Goal: Task Accomplishment & Management: Use online tool/utility

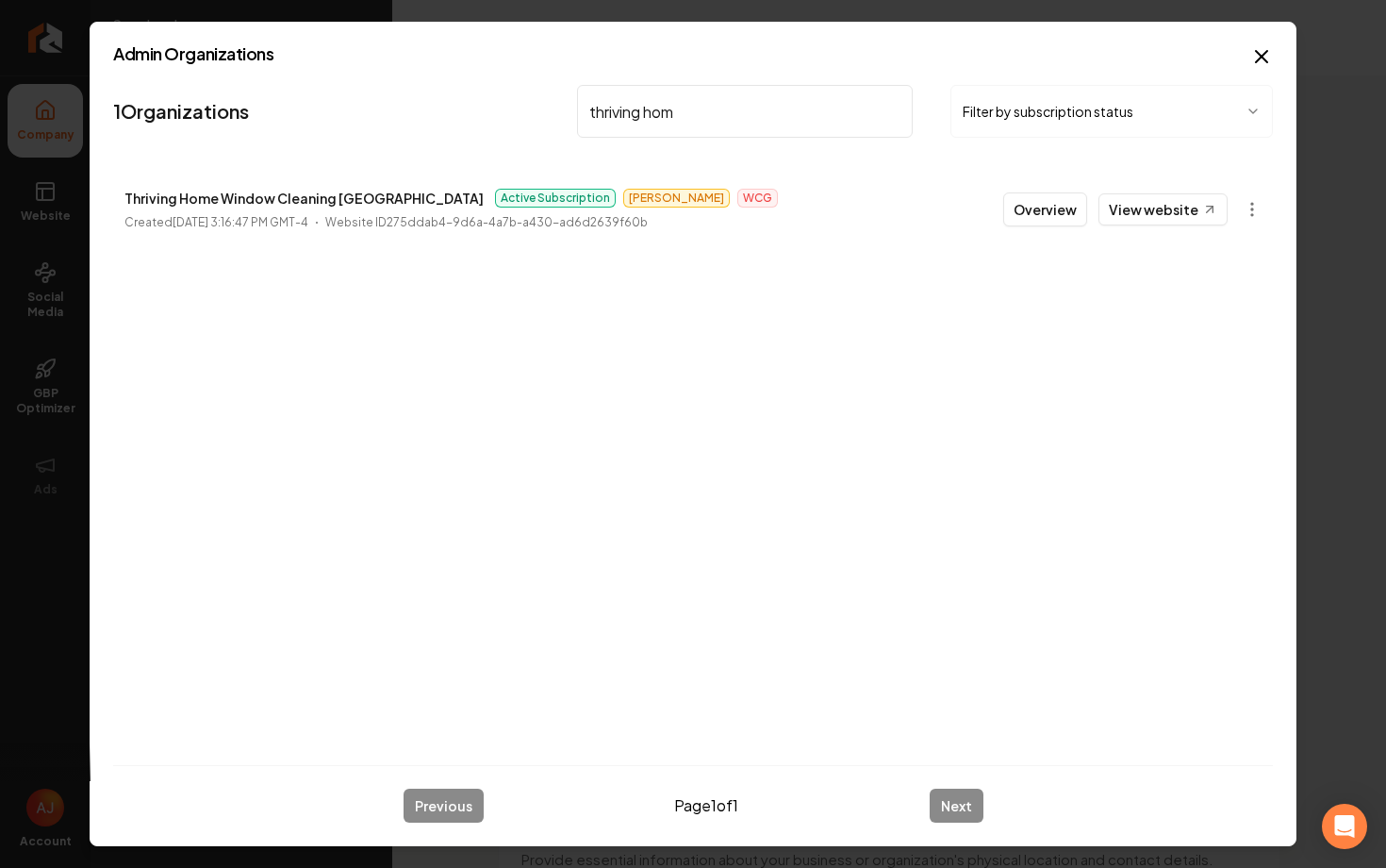
click at [651, 138] on nav "1 Organizations thriving hom Filter by subscription status" at bounding box center [693, 119] width 1160 height 83
drag, startPoint x: 602, startPoint y: 109, endPoint x: 460, endPoint y: 108, distance: 142.0
click at [460, 108] on nav "1 Organizations thriving hom Filter by subscription status" at bounding box center [693, 119] width 1160 height 83
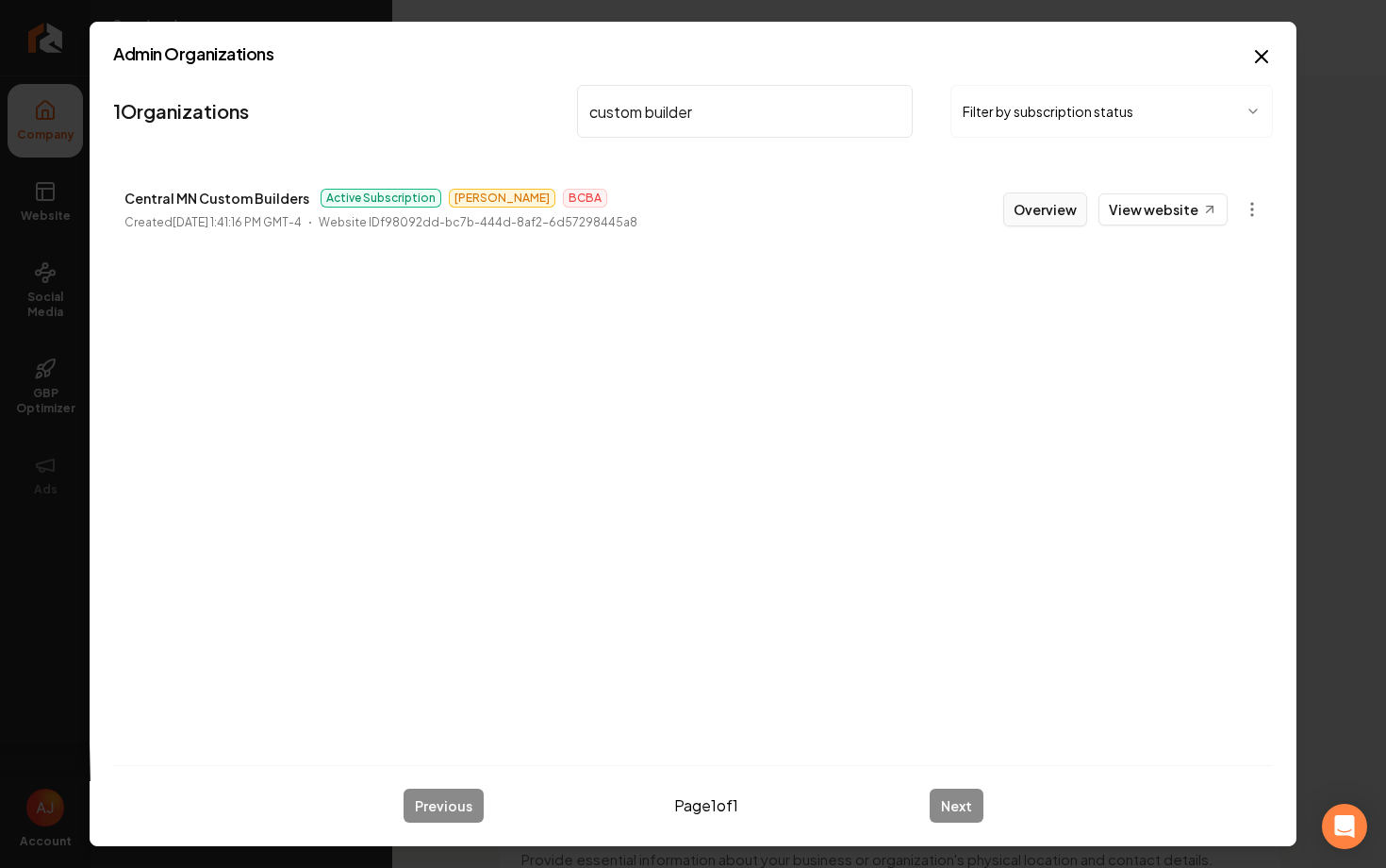
type input "custom builder"
click at [1051, 201] on button "Overview" at bounding box center [1046, 210] width 84 height 34
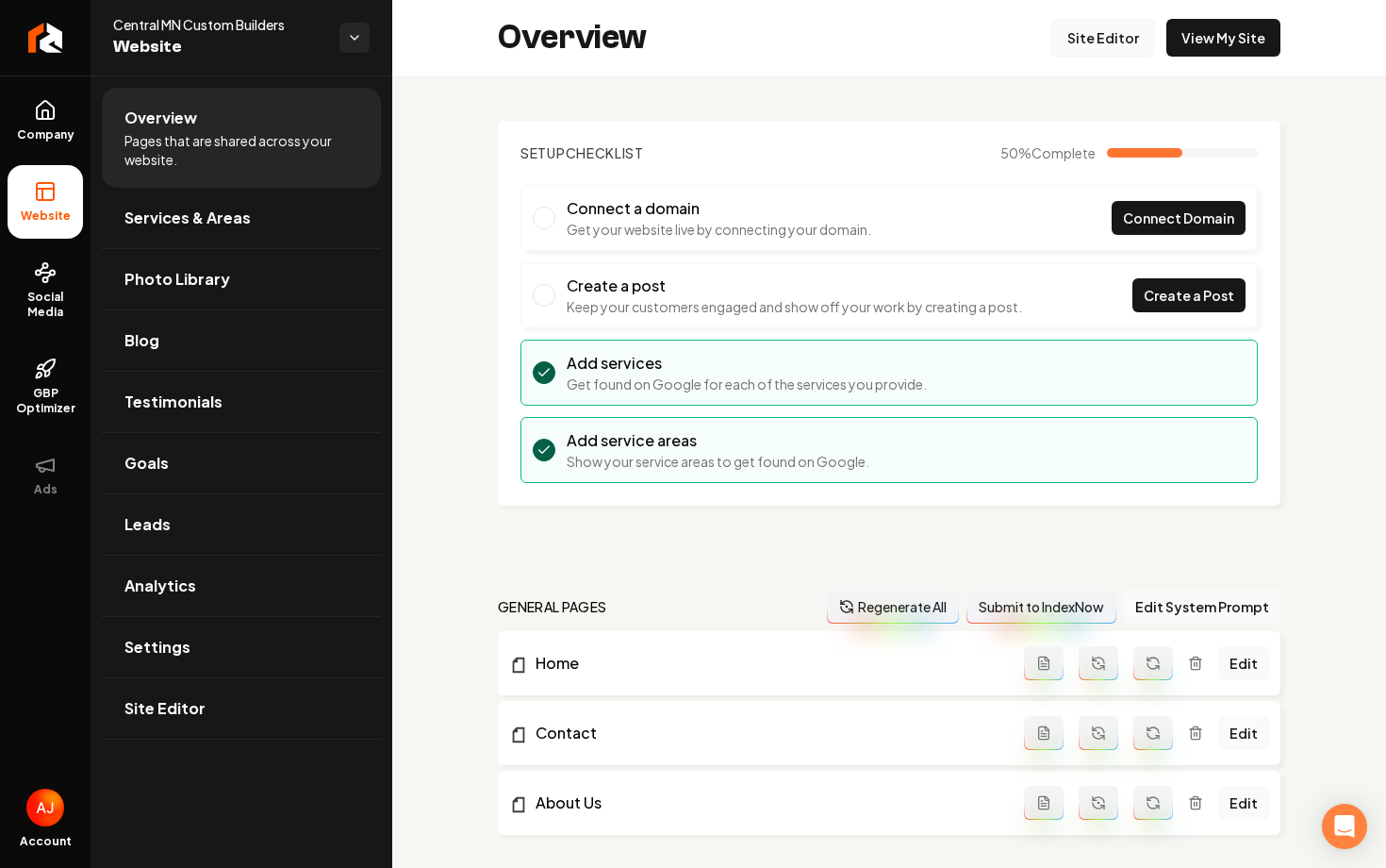
click at [1090, 37] on link "Site Editor" at bounding box center [1104, 38] width 104 height 38
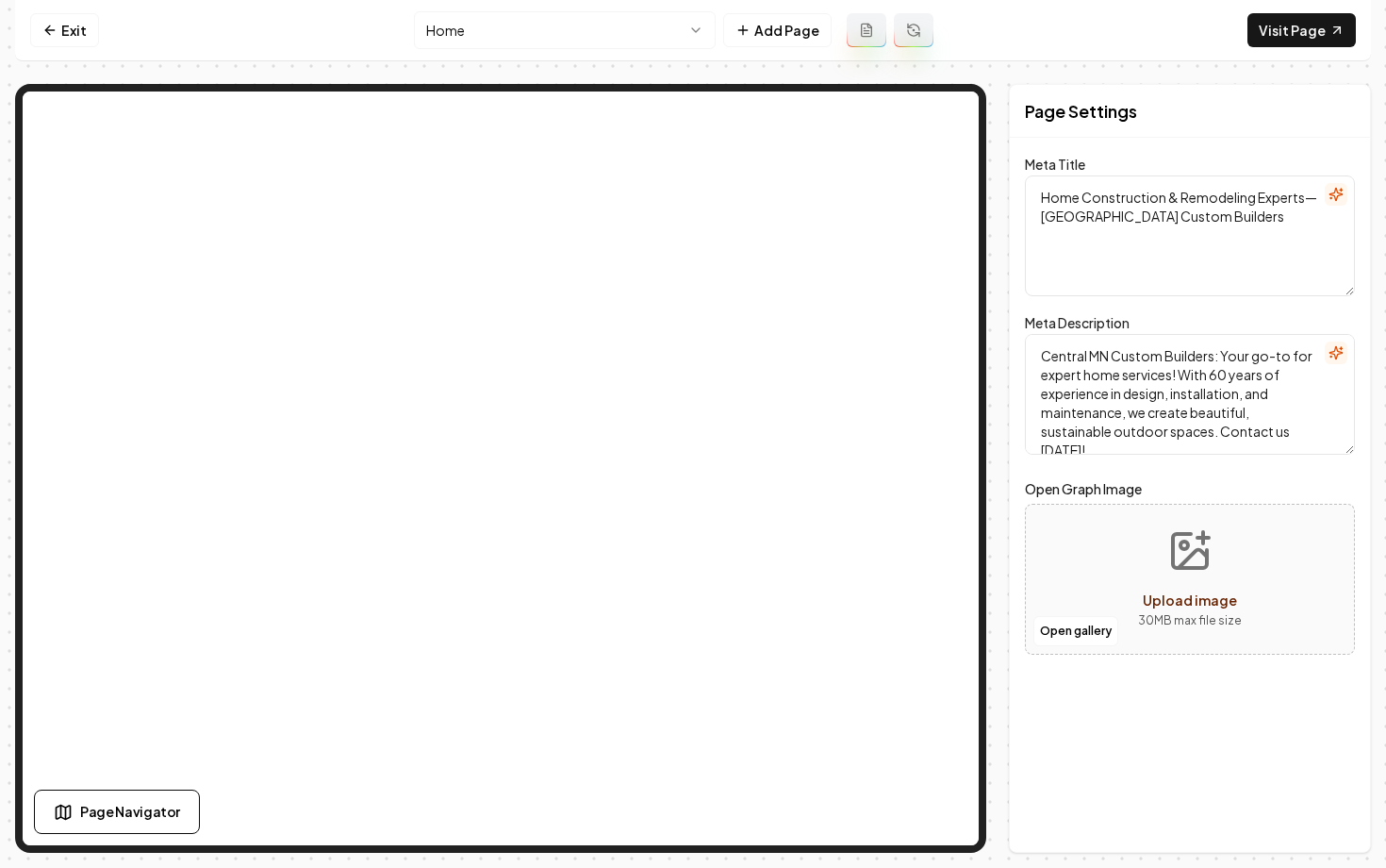
click at [562, 29] on html "Computer Required This feature is only available on a computer. Please switch t…" at bounding box center [693, 434] width 1386 height 868
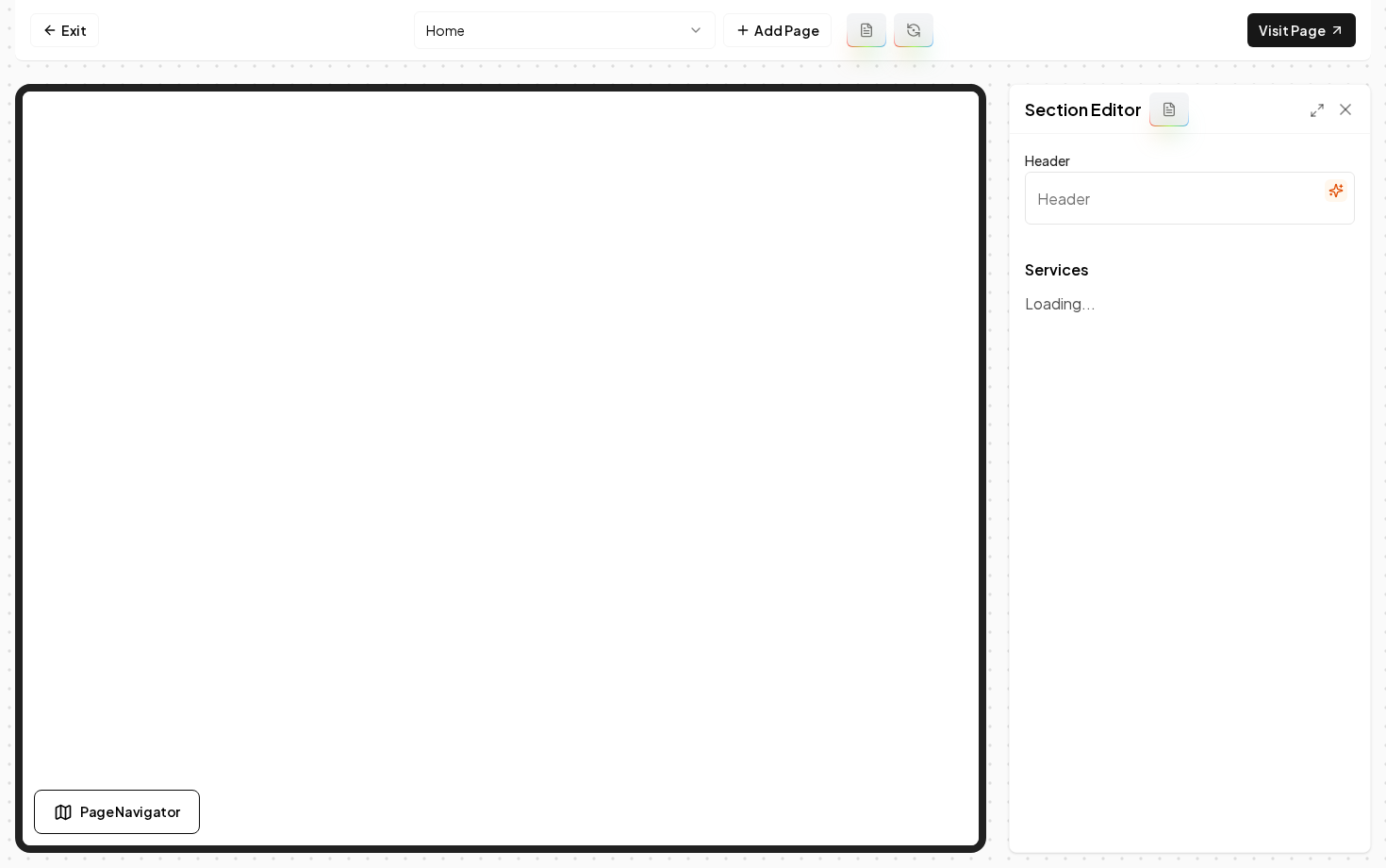
type input "Our Services"
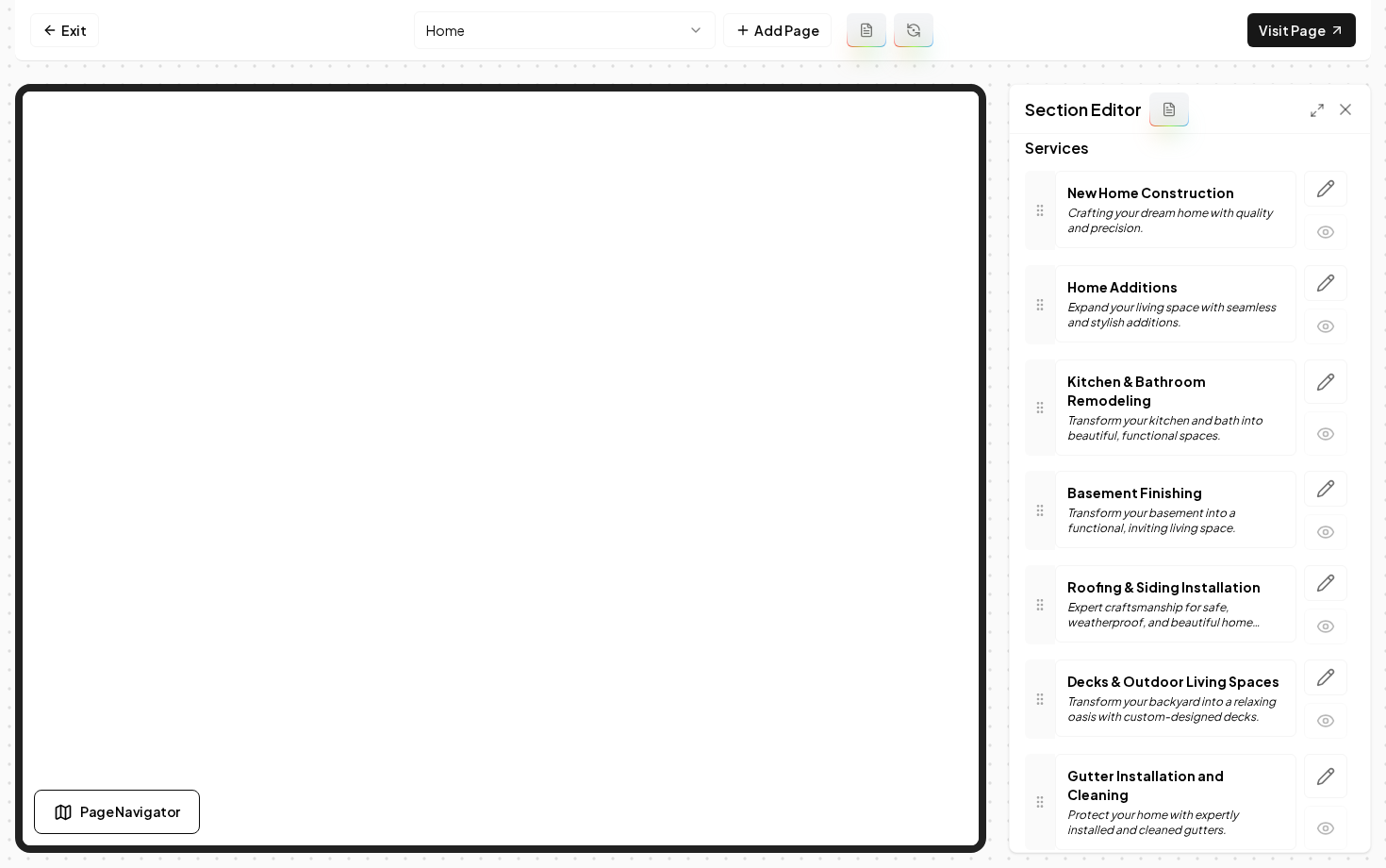
scroll to position [130, 0]
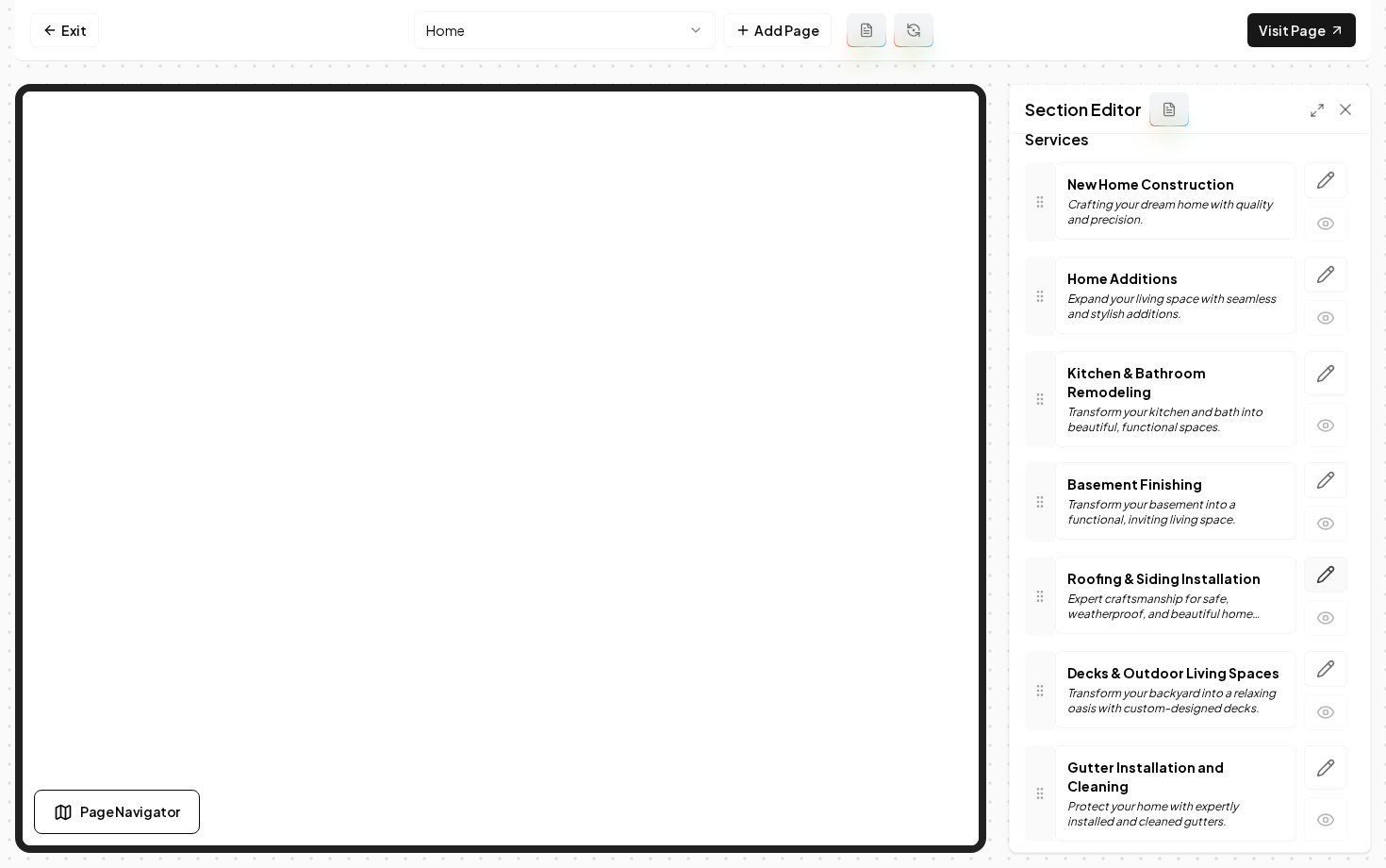
click at [1319, 565] on icon "button" at bounding box center [1325, 574] width 19 height 19
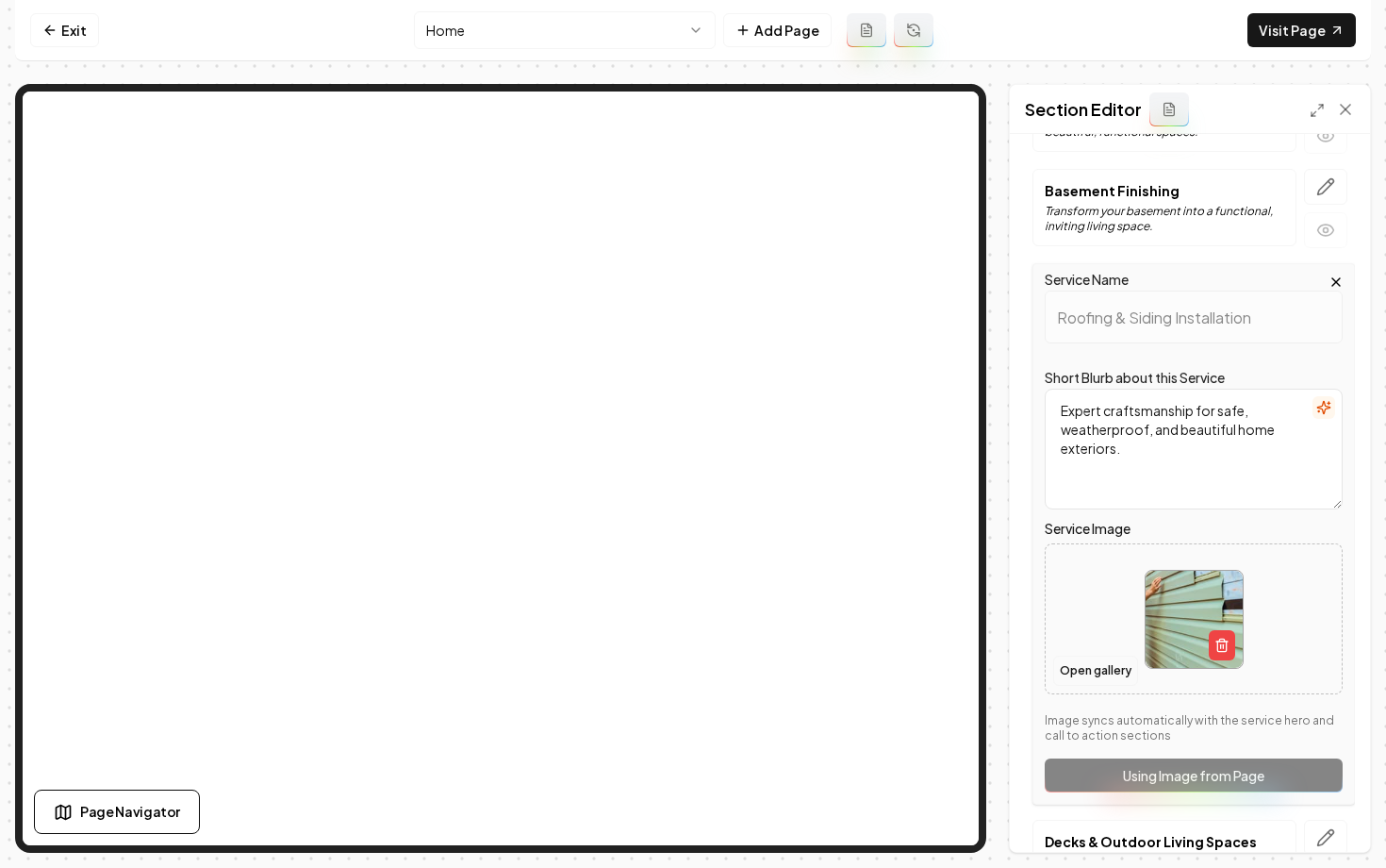
scroll to position [407, 0]
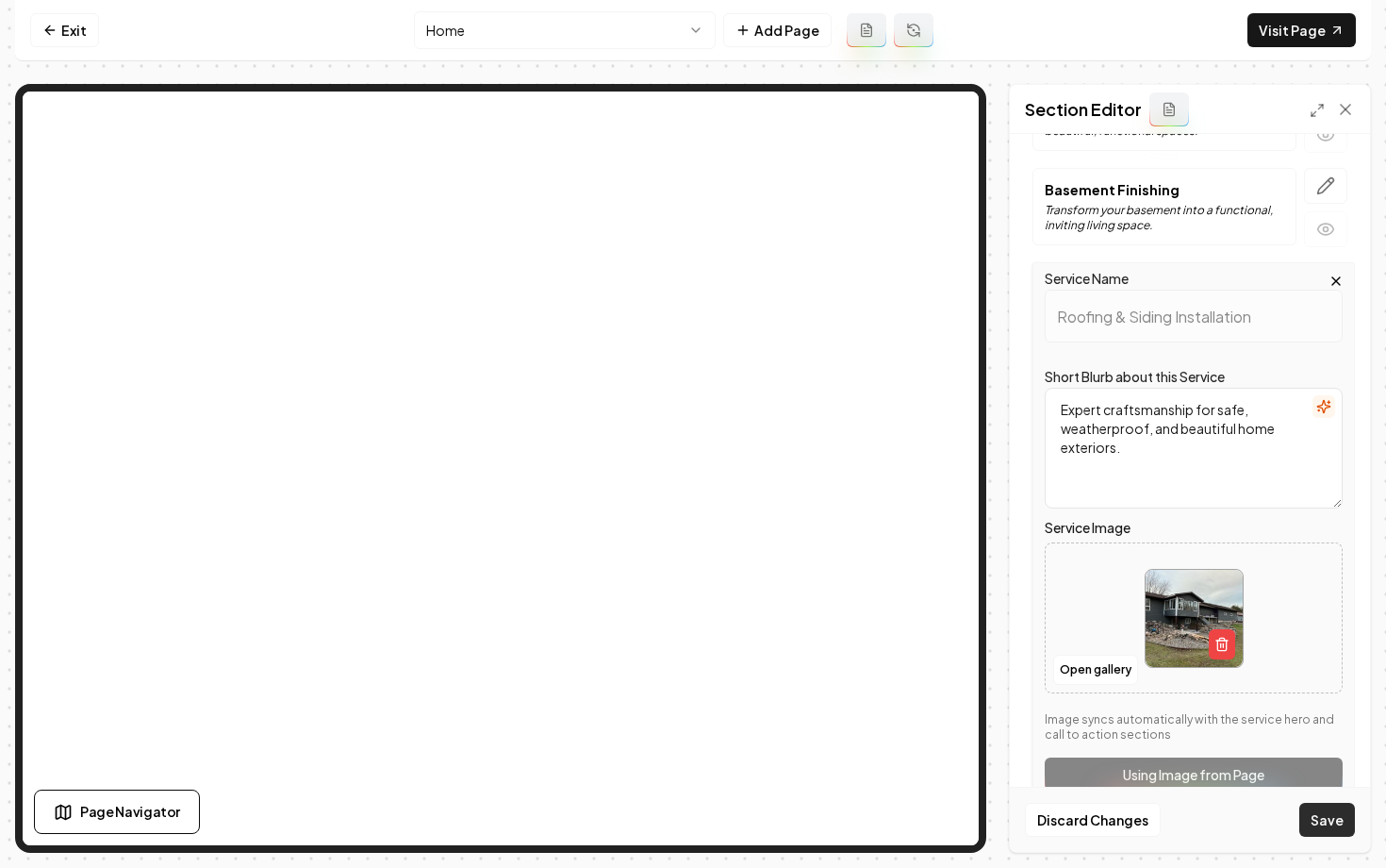
click at [1332, 827] on button "Save" at bounding box center [1327, 819] width 56 height 34
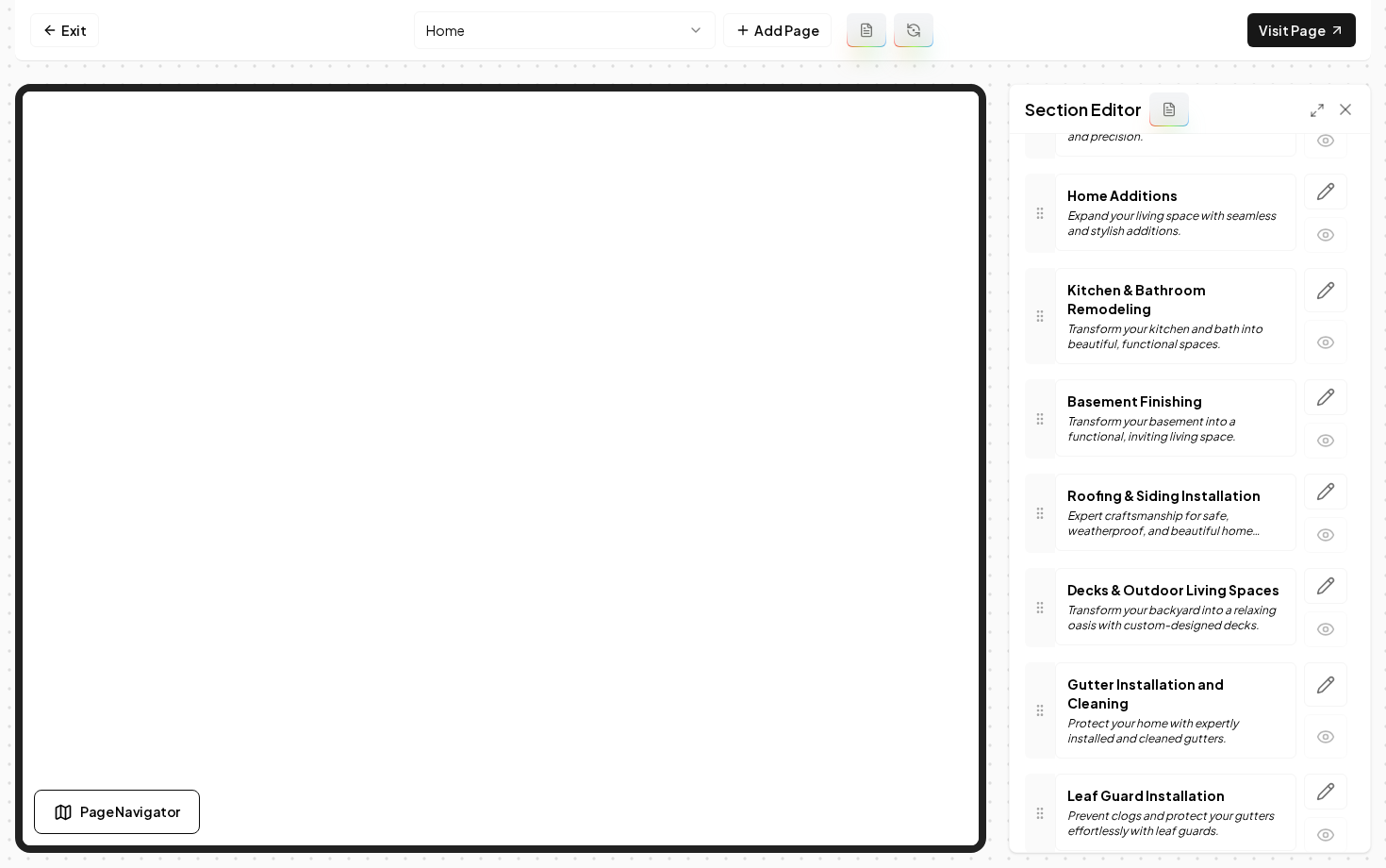
scroll to position [239, 0]
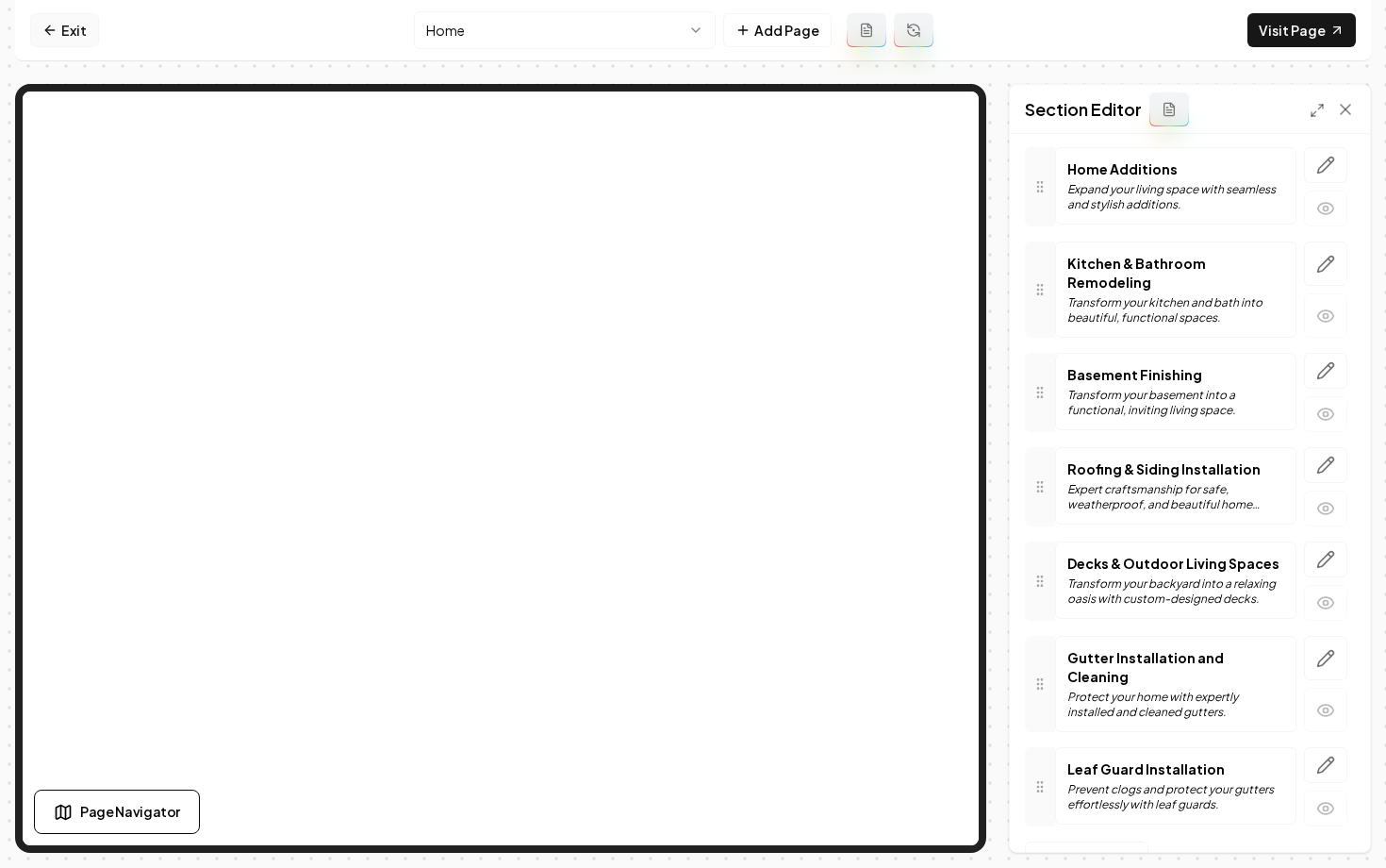
click at [55, 35] on icon at bounding box center [50, 30] width 15 height 15
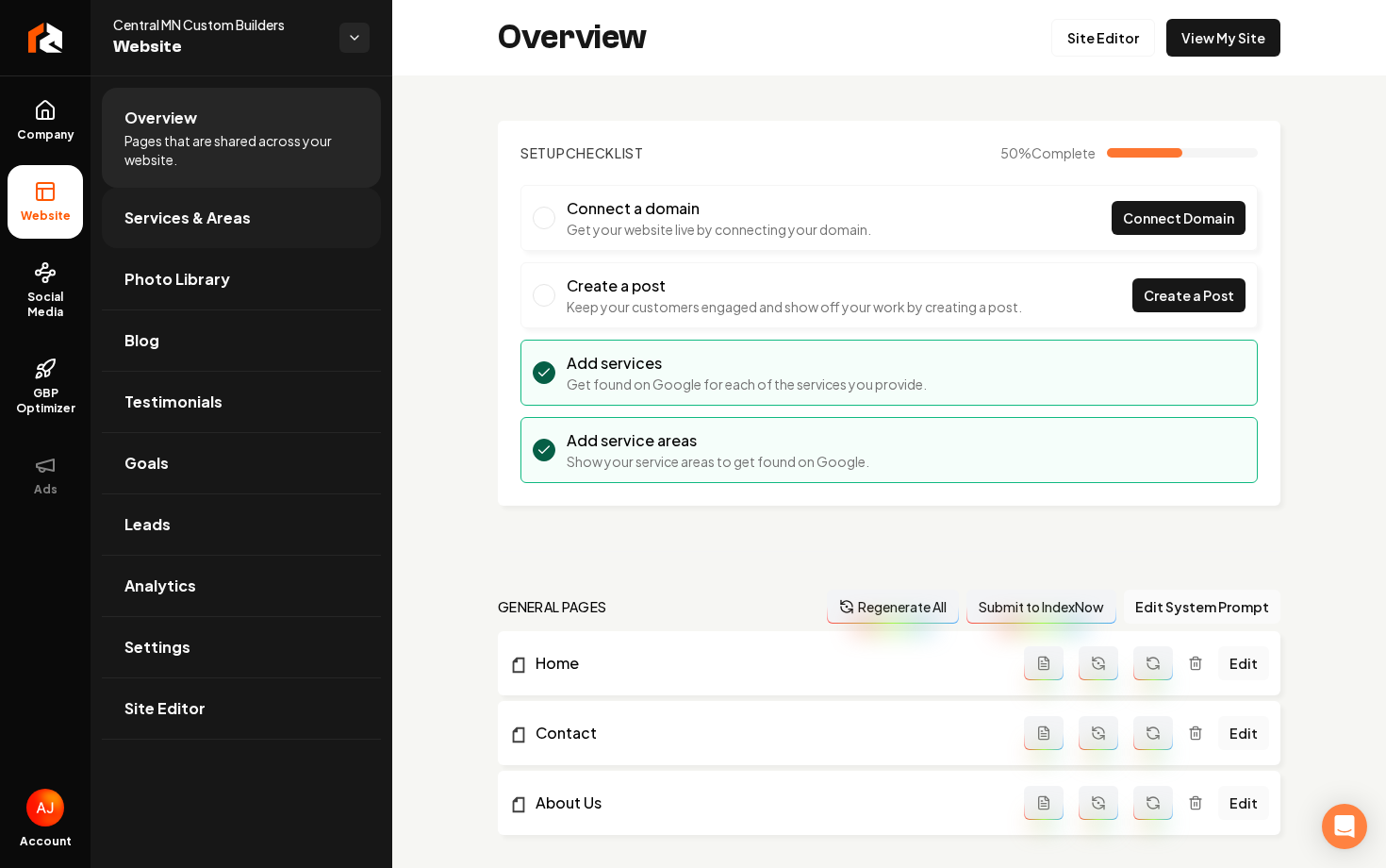
click at [192, 191] on link "Services & Areas" at bounding box center [241, 217] width 279 height 60
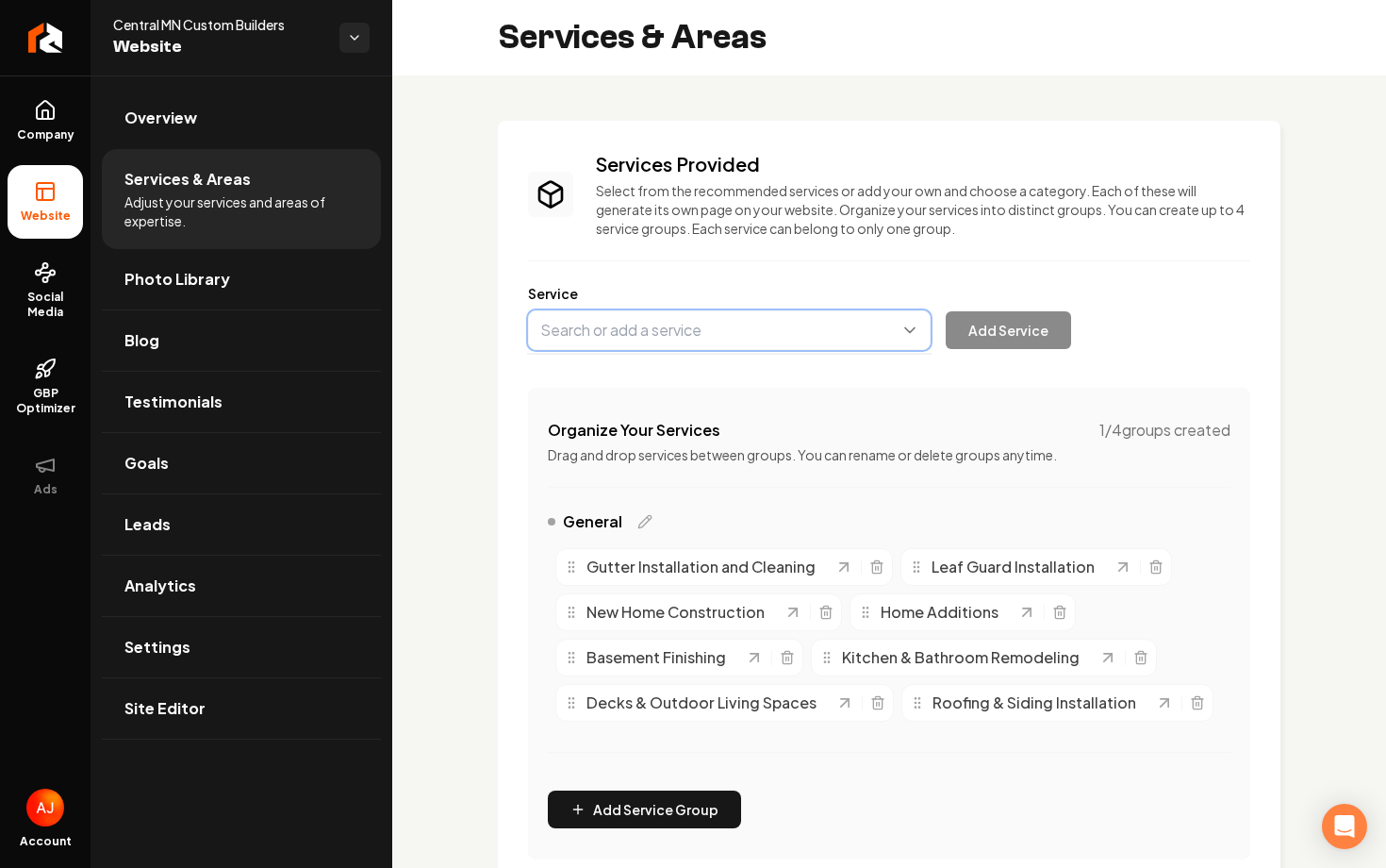
click at [735, 325] on button "Main content area" at bounding box center [729, 330] width 403 height 40
type input "Roof Installation"
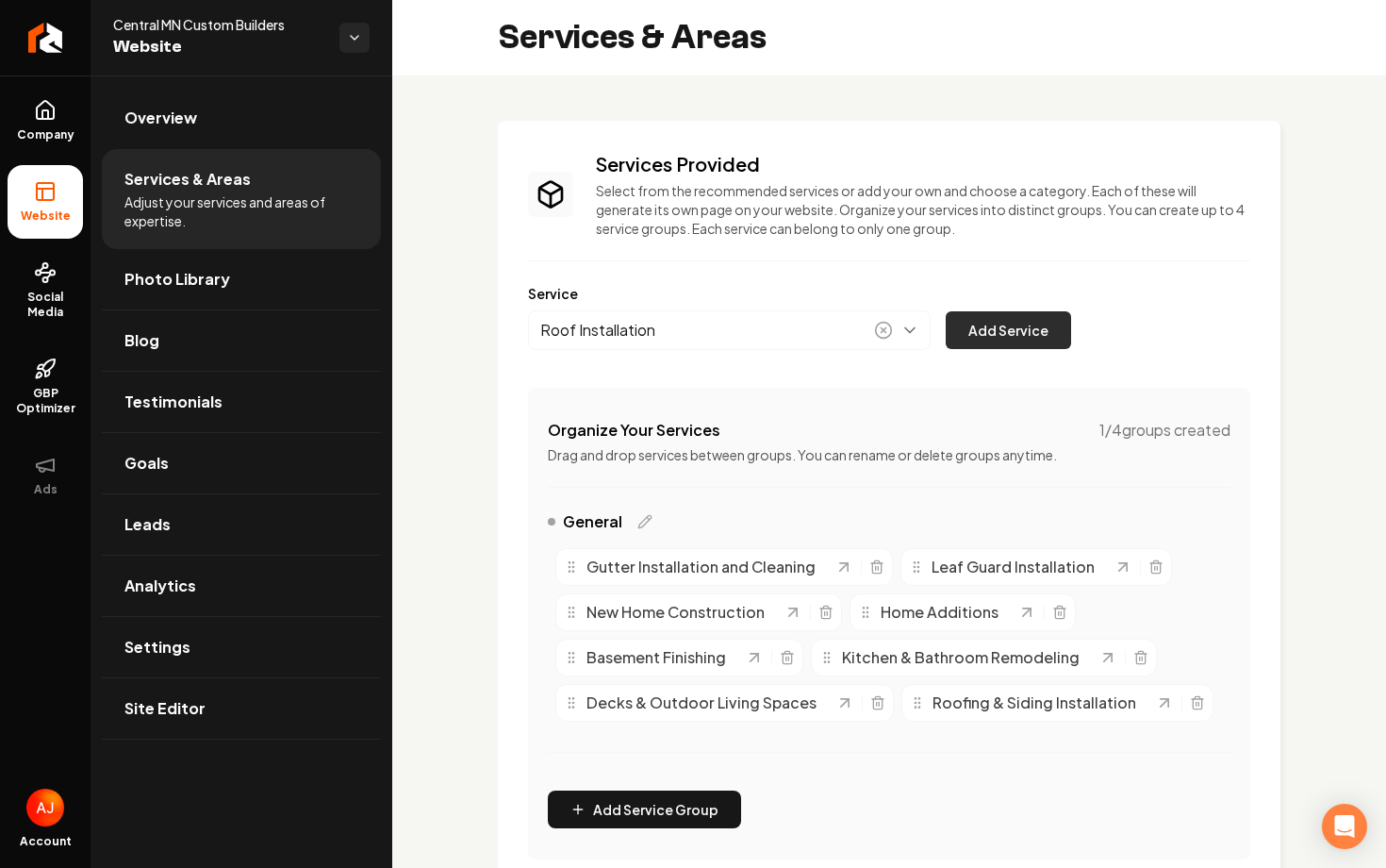
click at [1007, 332] on button "Add Service" at bounding box center [1009, 330] width 126 height 38
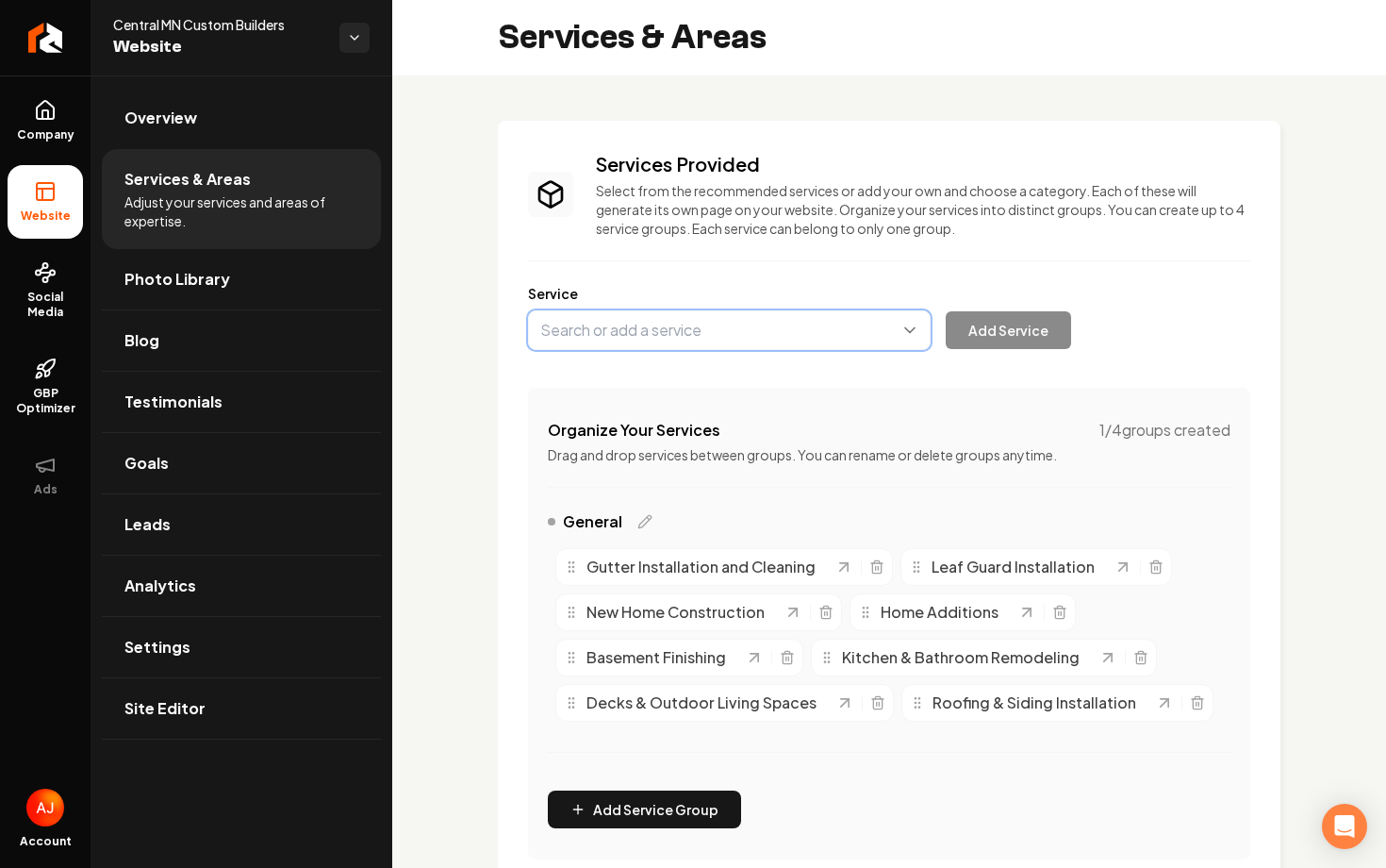
click at [628, 339] on button "Main content area" at bounding box center [729, 330] width 403 height 40
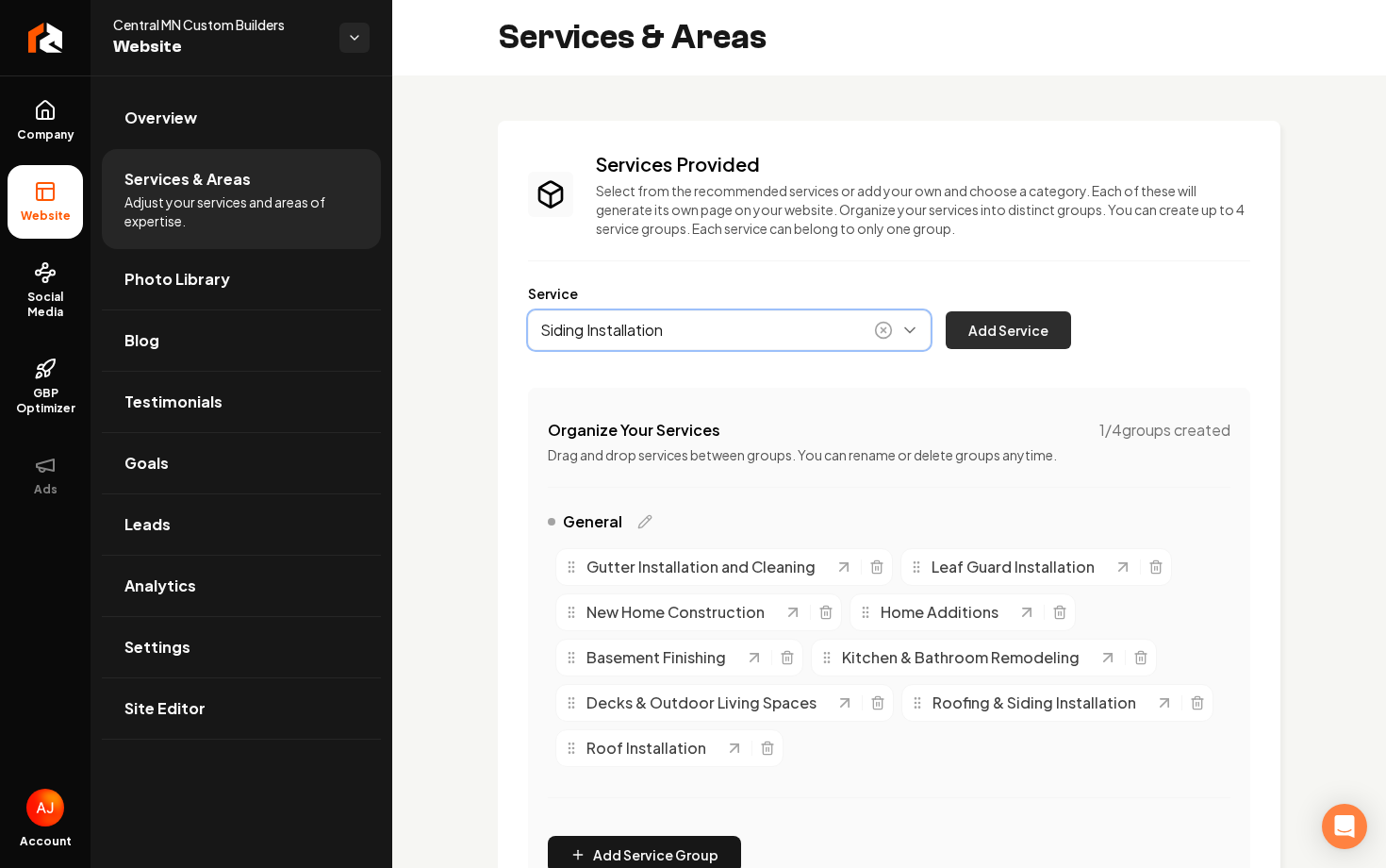
type input "Siding Installation"
click at [985, 345] on button "Add Service" at bounding box center [1009, 330] width 126 height 38
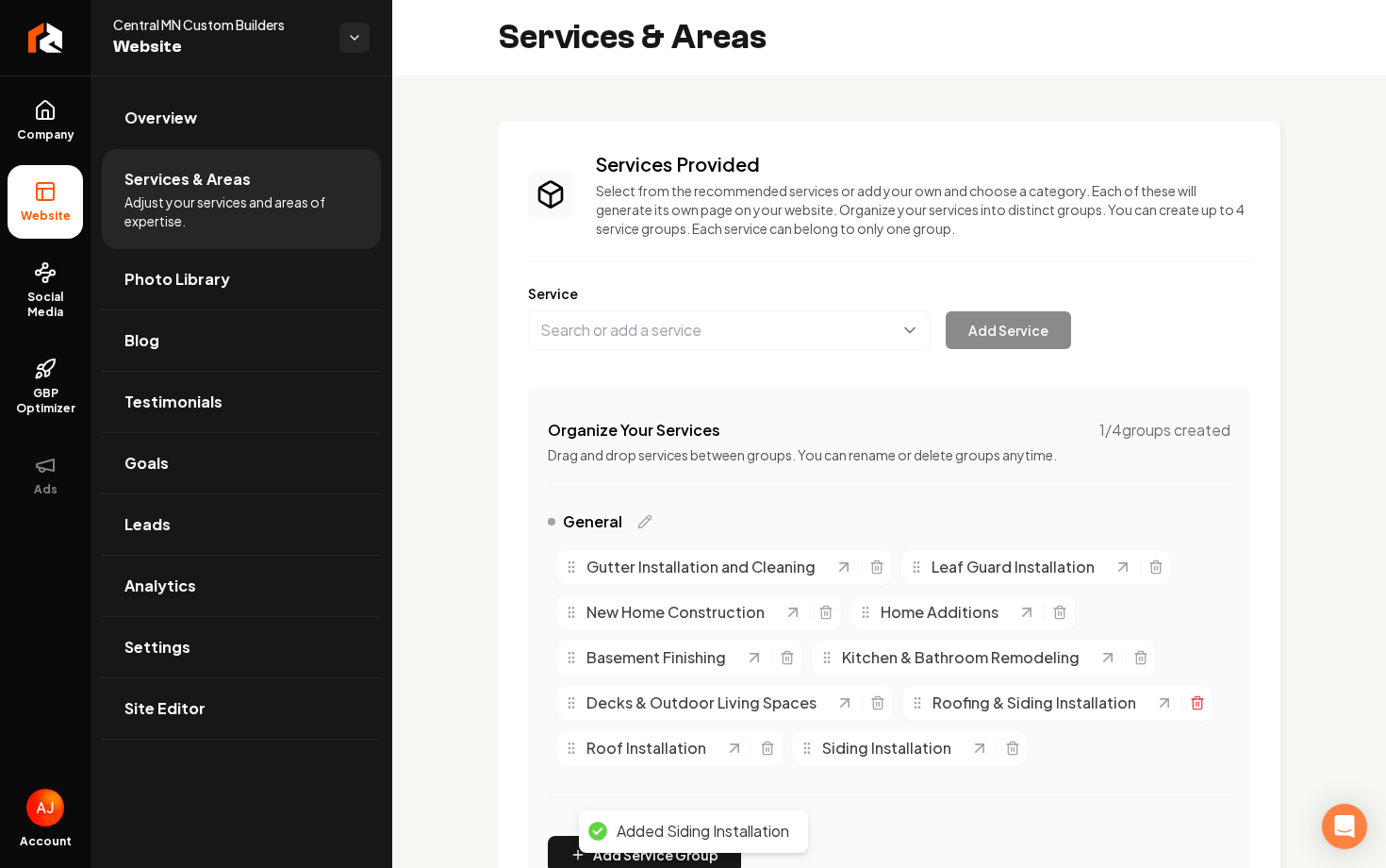
click at [1191, 697] on icon "Main content area" at bounding box center [1197, 702] width 15 height 15
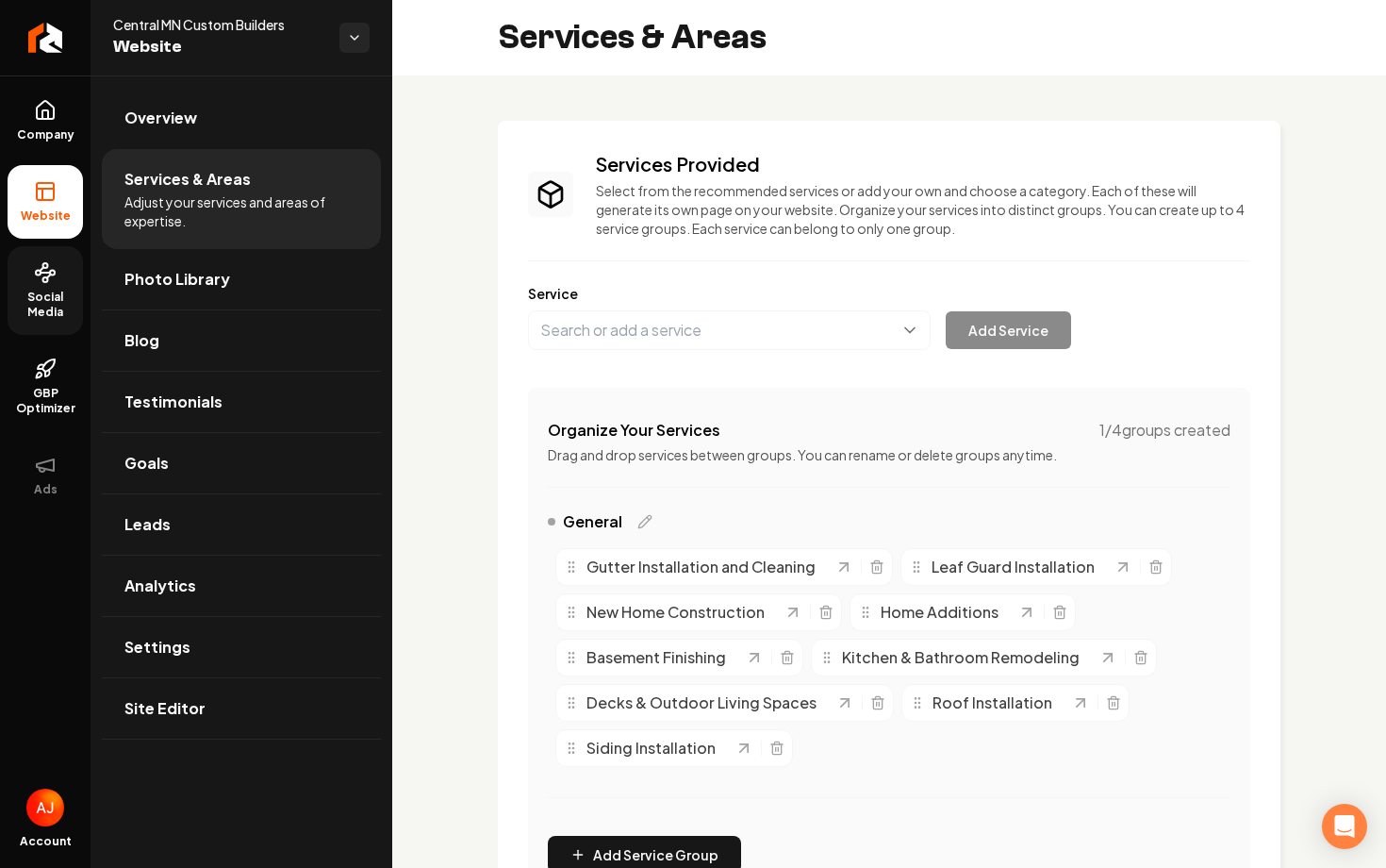
click at [64, 284] on link "Social Media" at bounding box center [46, 290] width 76 height 89
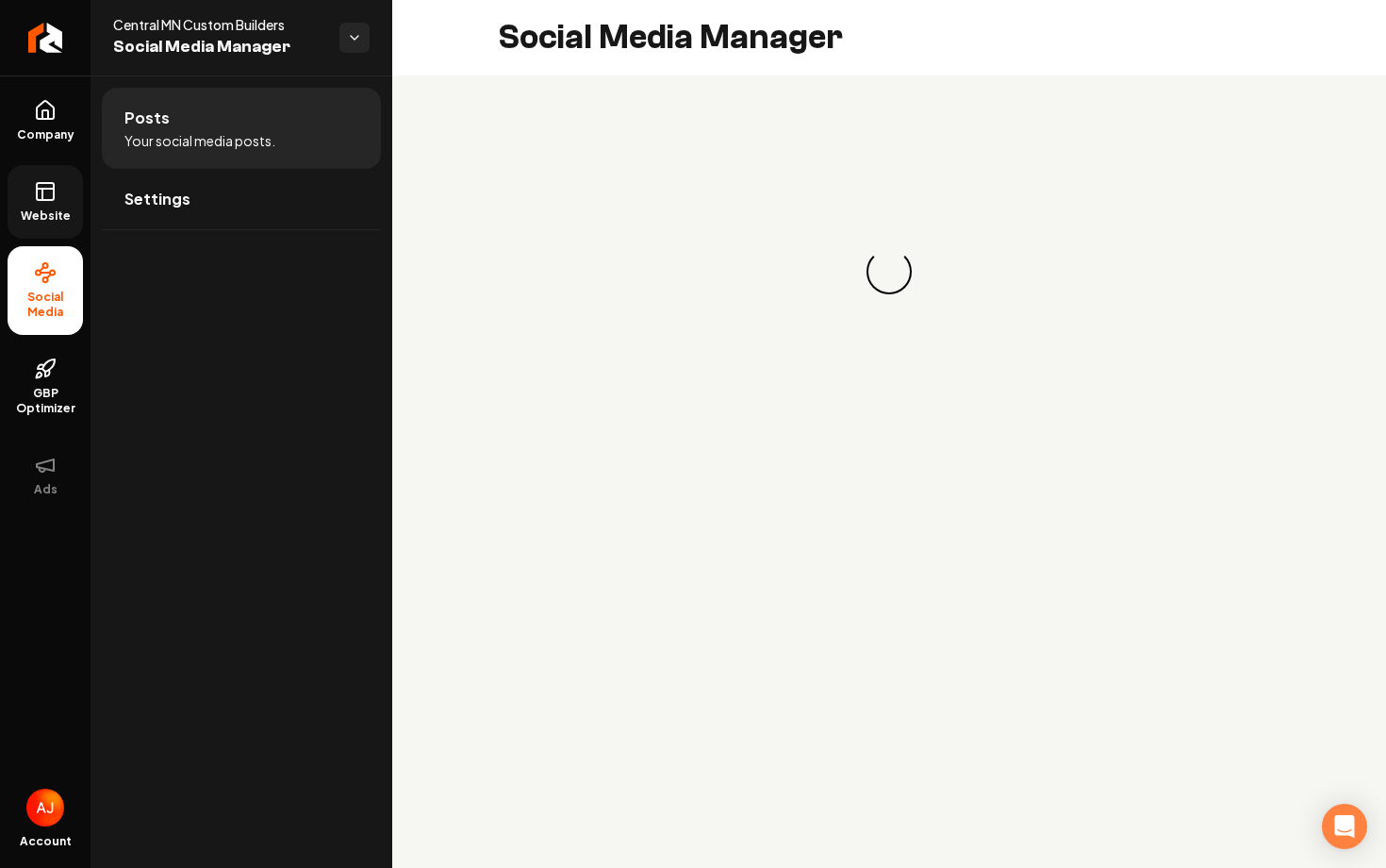
click at [62, 216] on span "Website" at bounding box center [45, 216] width 65 height 15
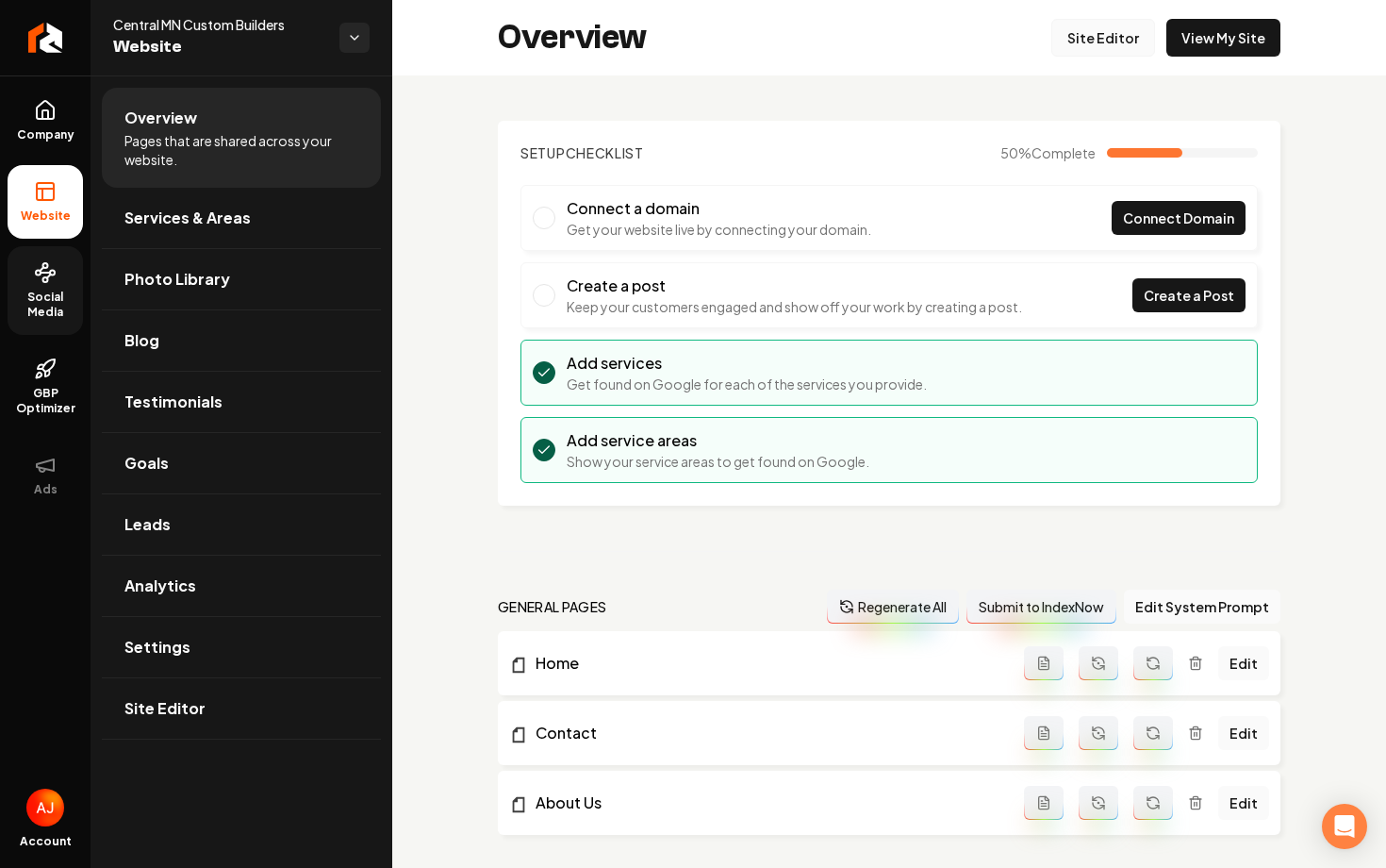
click at [1152, 44] on link "Site Editor" at bounding box center [1104, 38] width 104 height 38
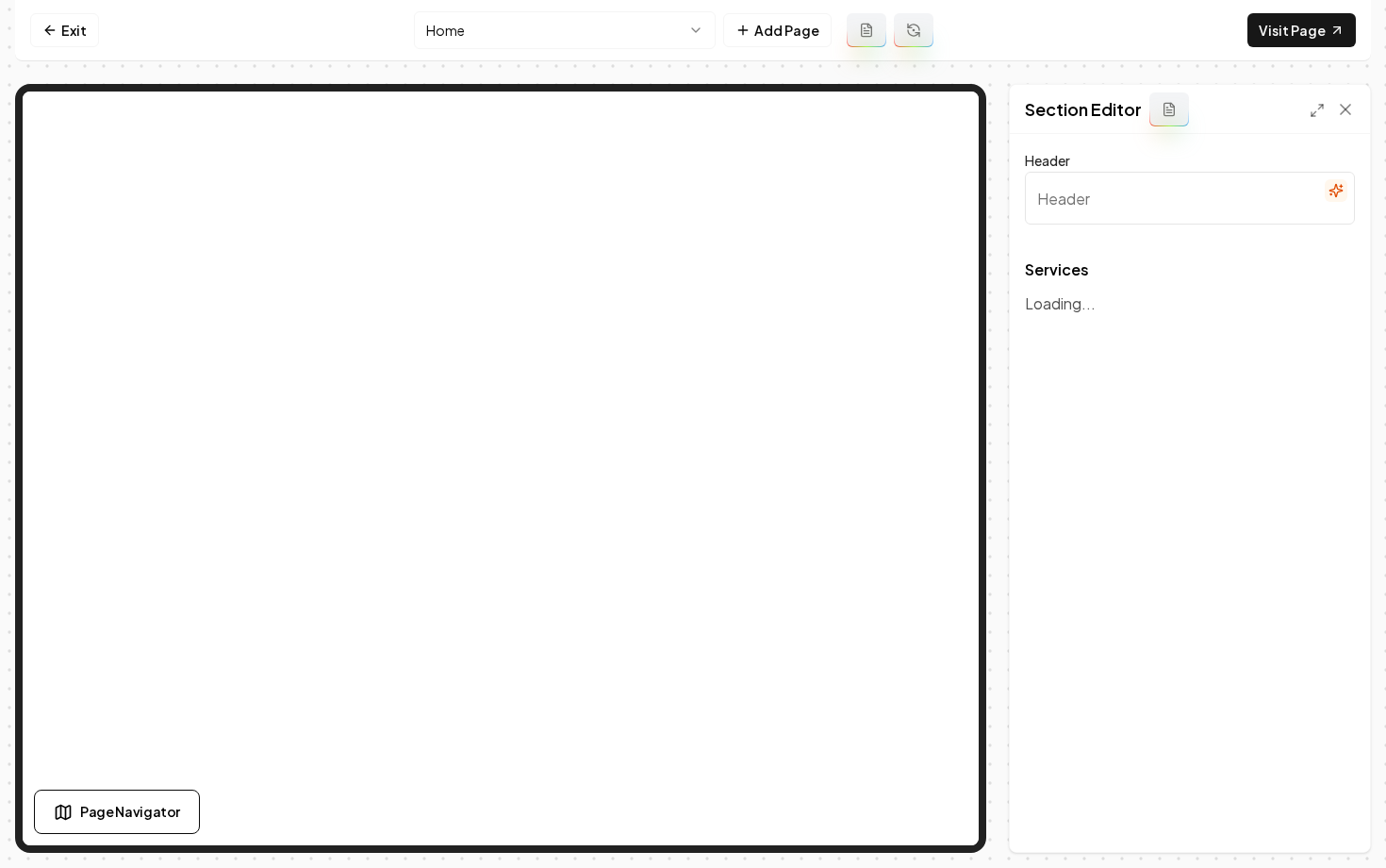
type input "Our Services"
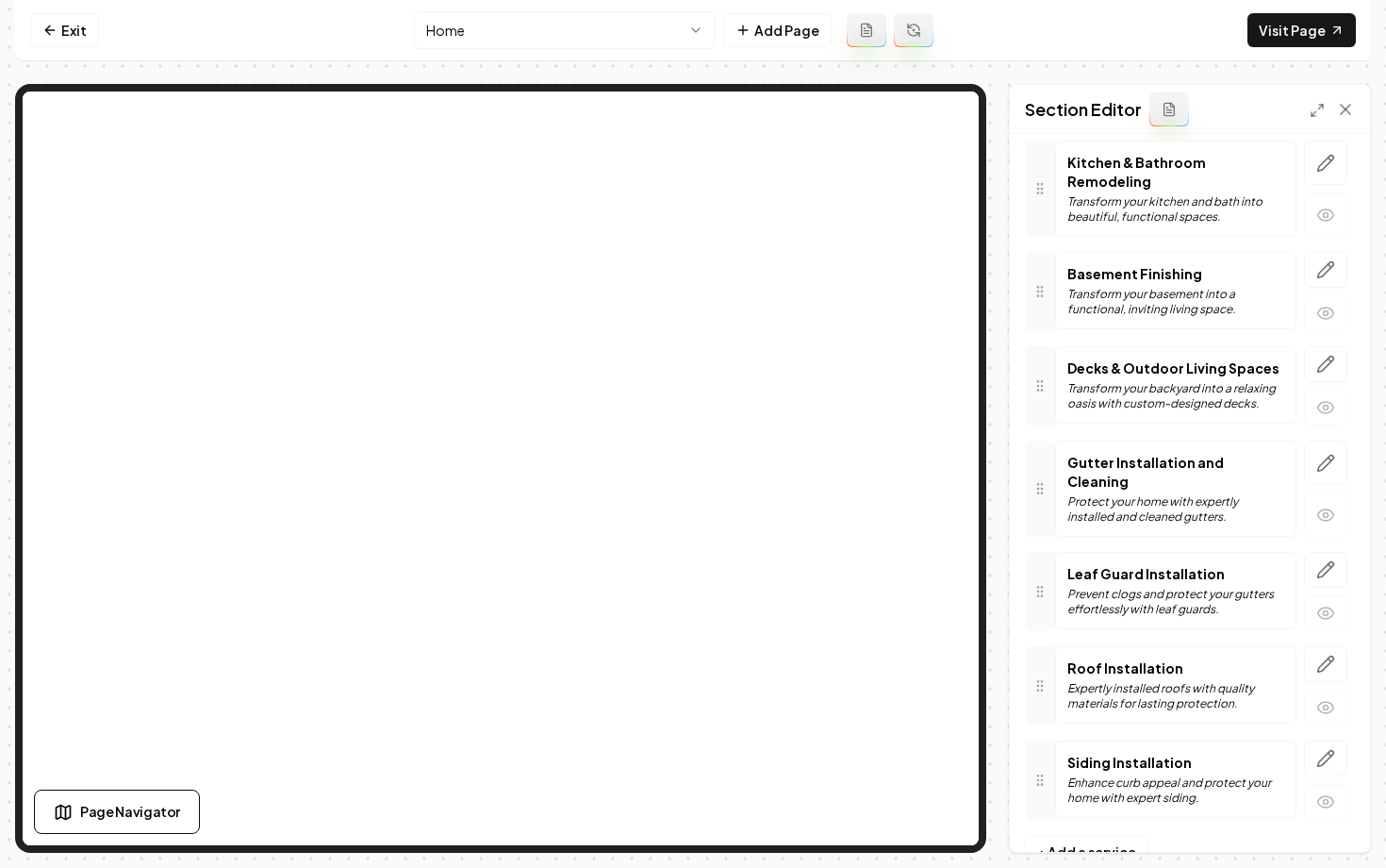
scroll to position [342, 0]
click at [1326, 652] on icon "button" at bounding box center [1325, 661] width 19 height 19
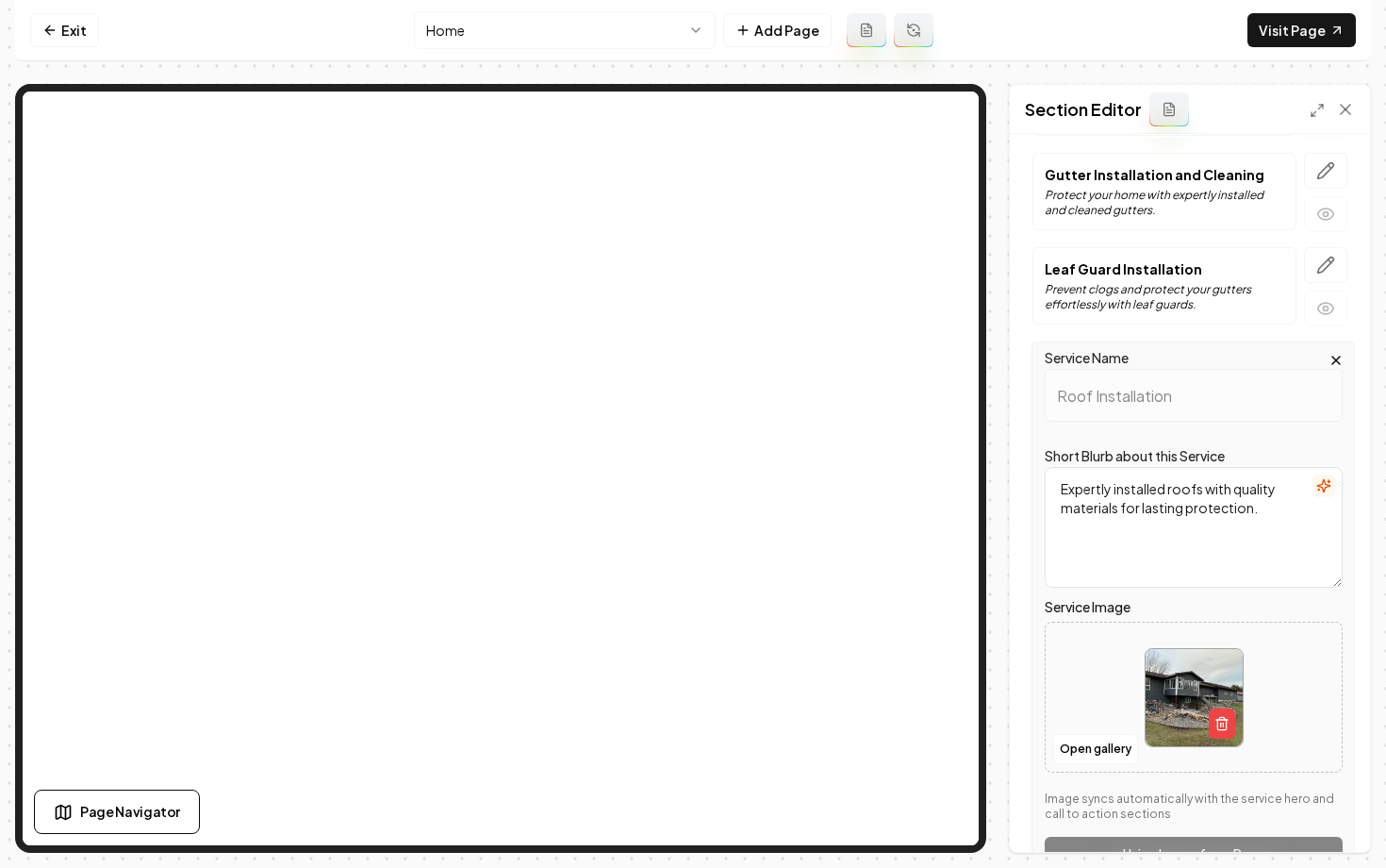
scroll to position [823, 0]
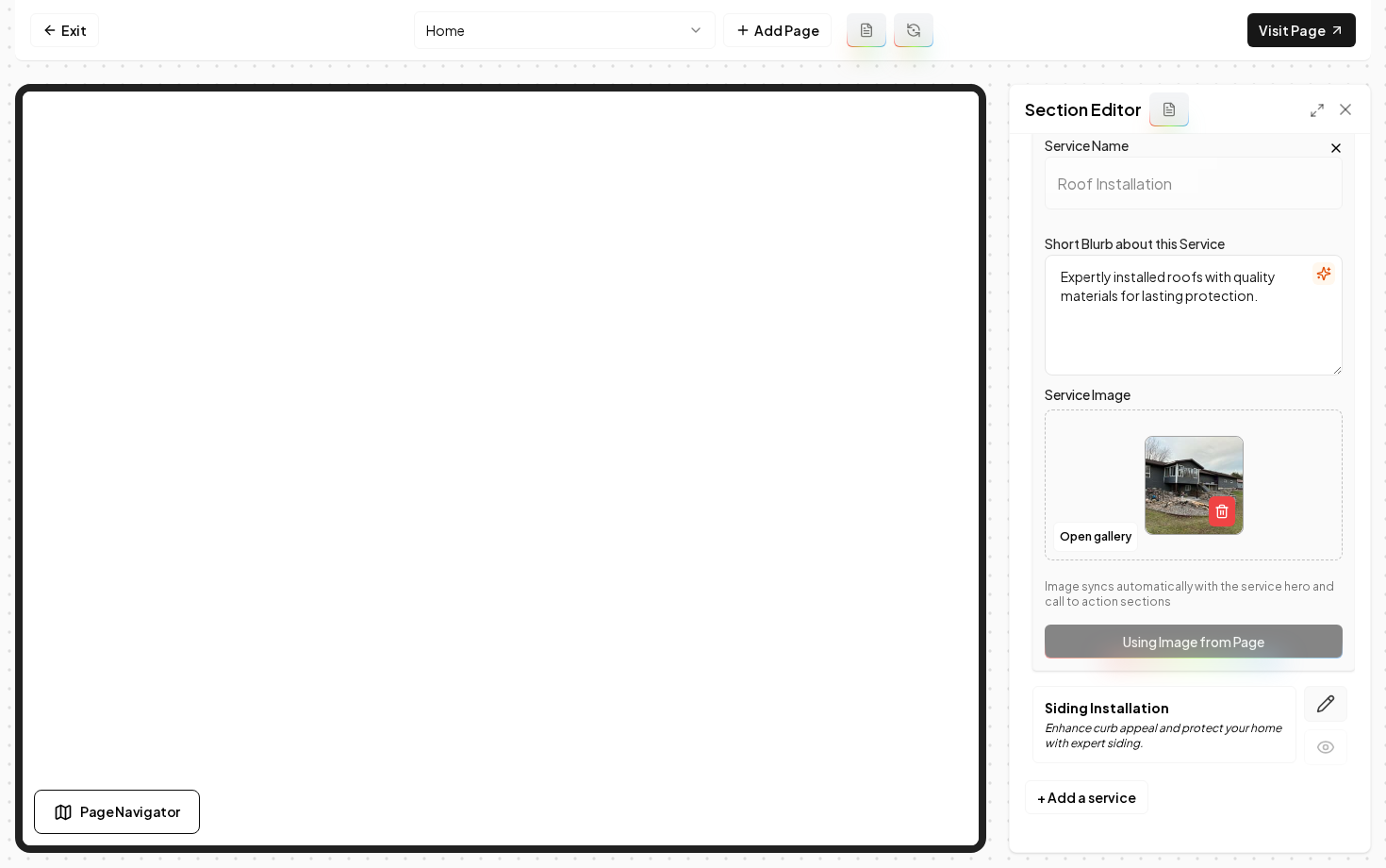
click at [1330, 712] on icon "button" at bounding box center [1325, 703] width 19 height 19
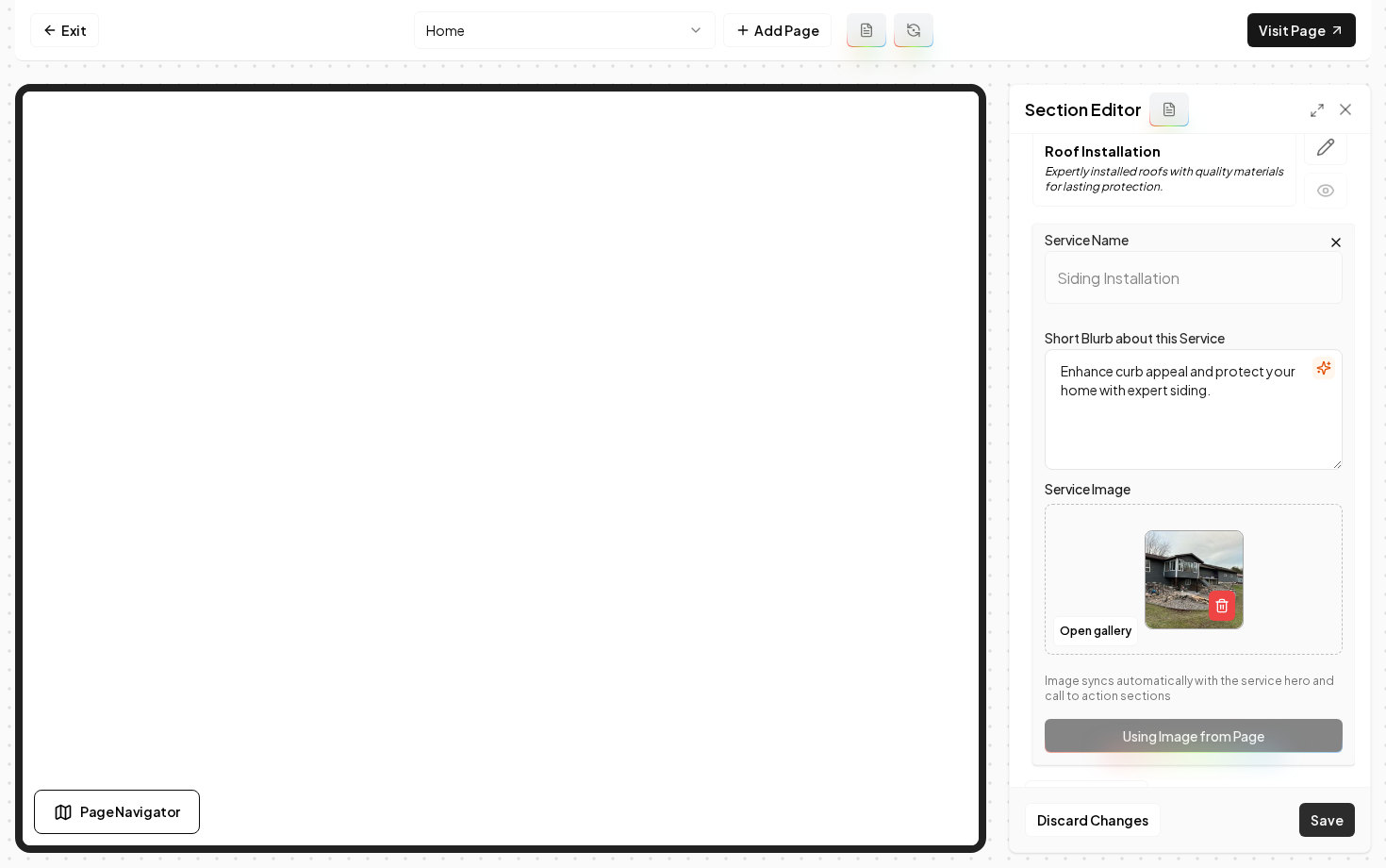
click at [1322, 832] on button "Save" at bounding box center [1327, 819] width 56 height 34
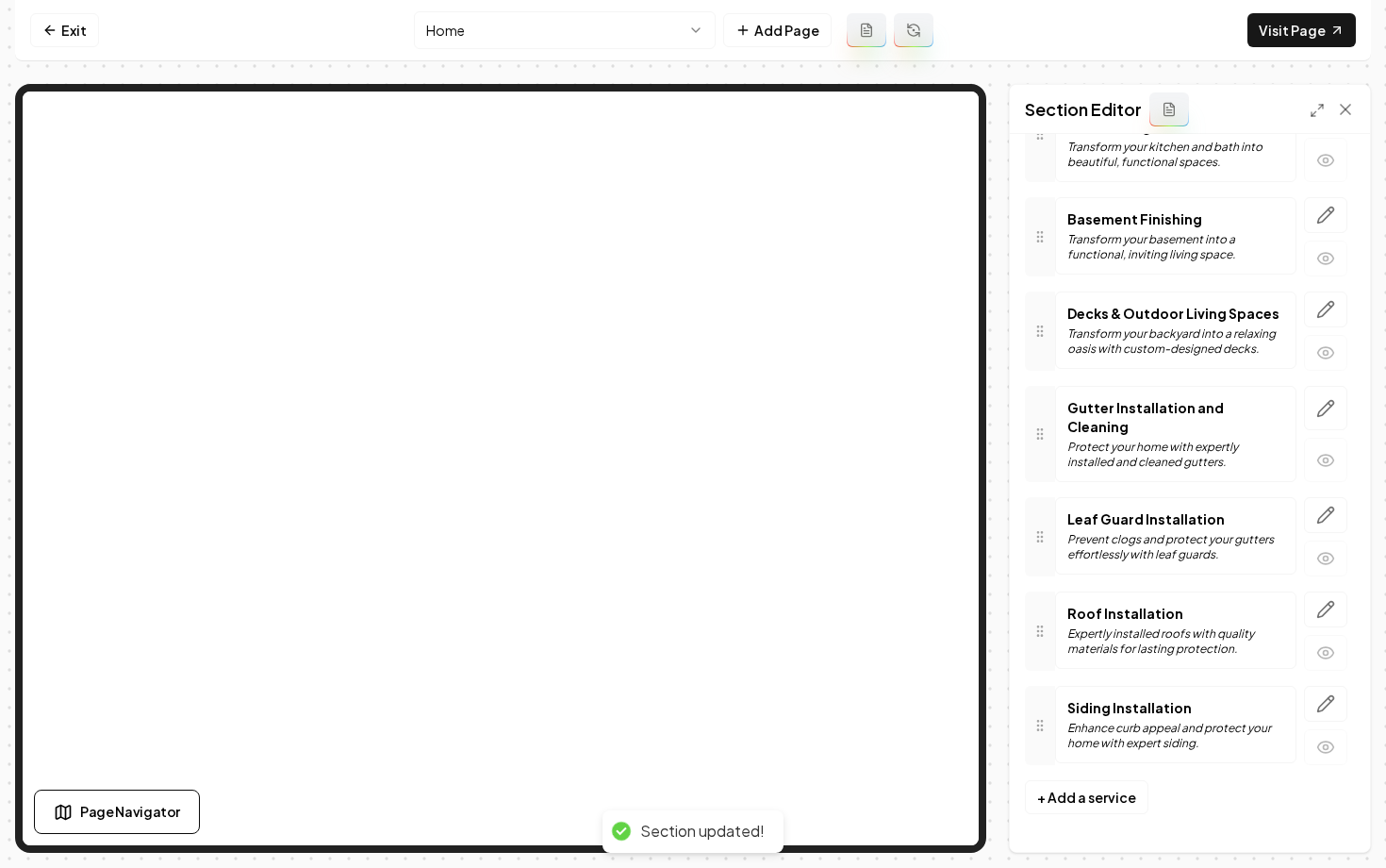
scroll to position [361, 0]
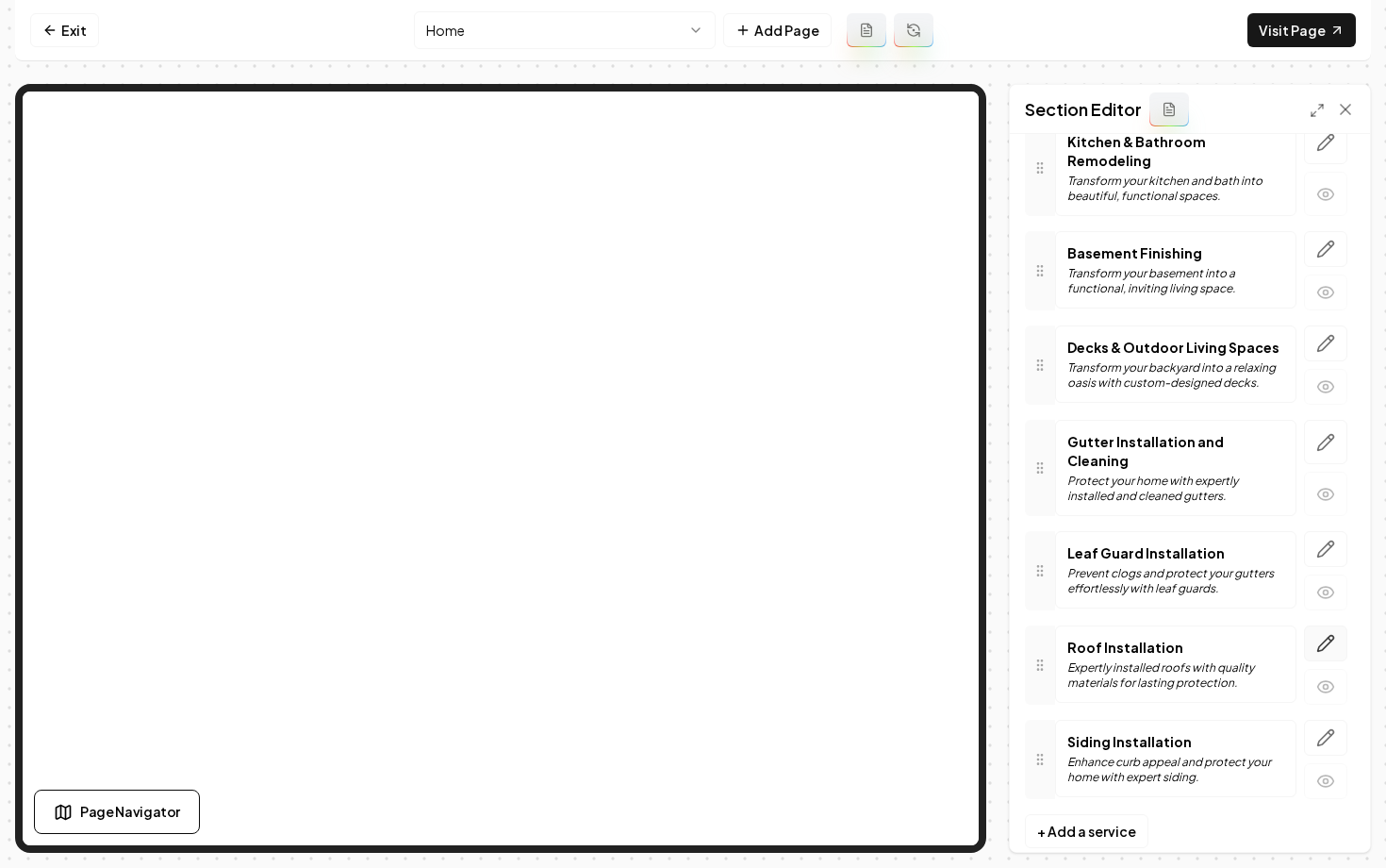
click at [1311, 626] on button "button" at bounding box center [1325, 644] width 43 height 36
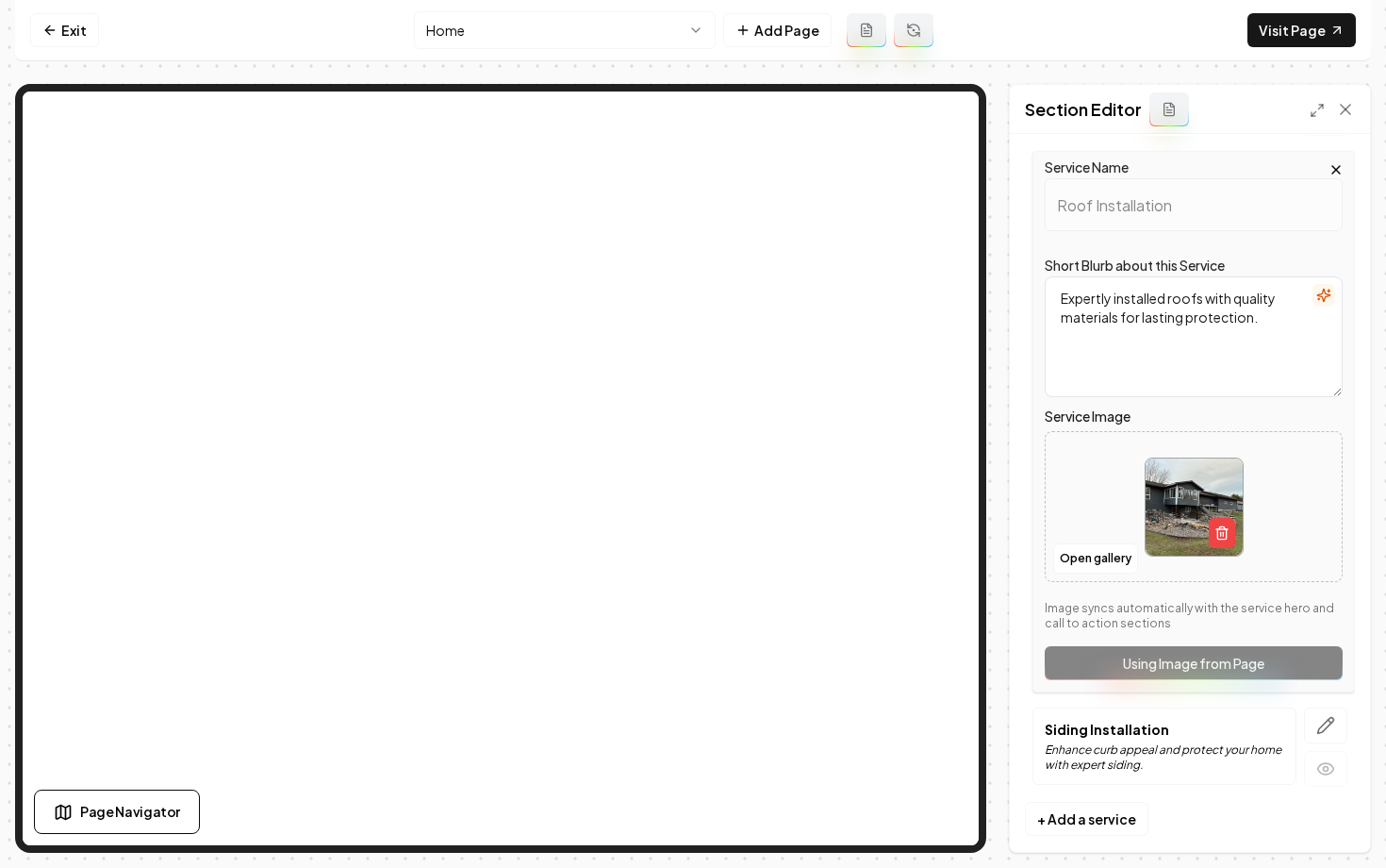
scroll to position [823, 0]
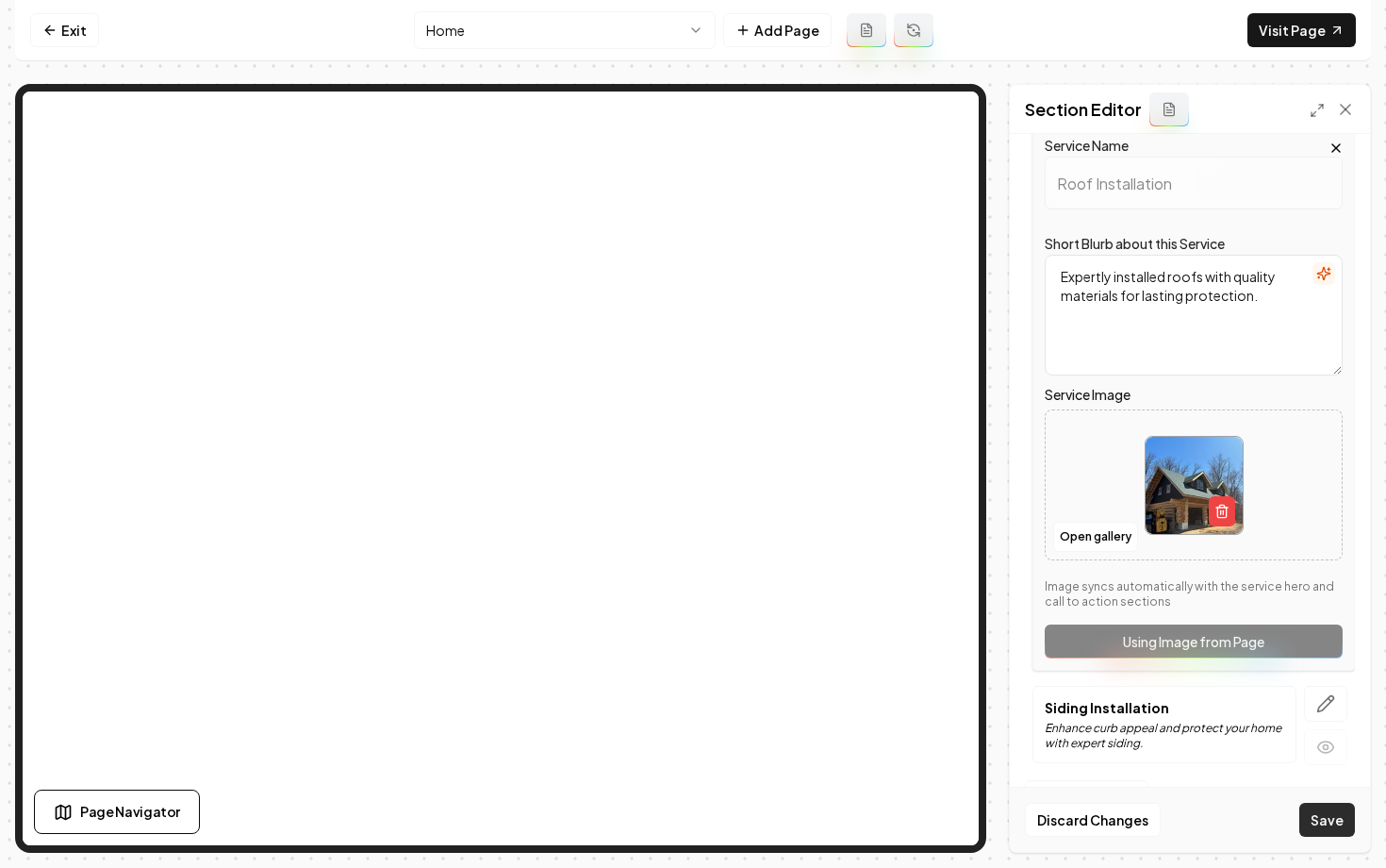
click at [1327, 834] on button "Save" at bounding box center [1327, 819] width 56 height 34
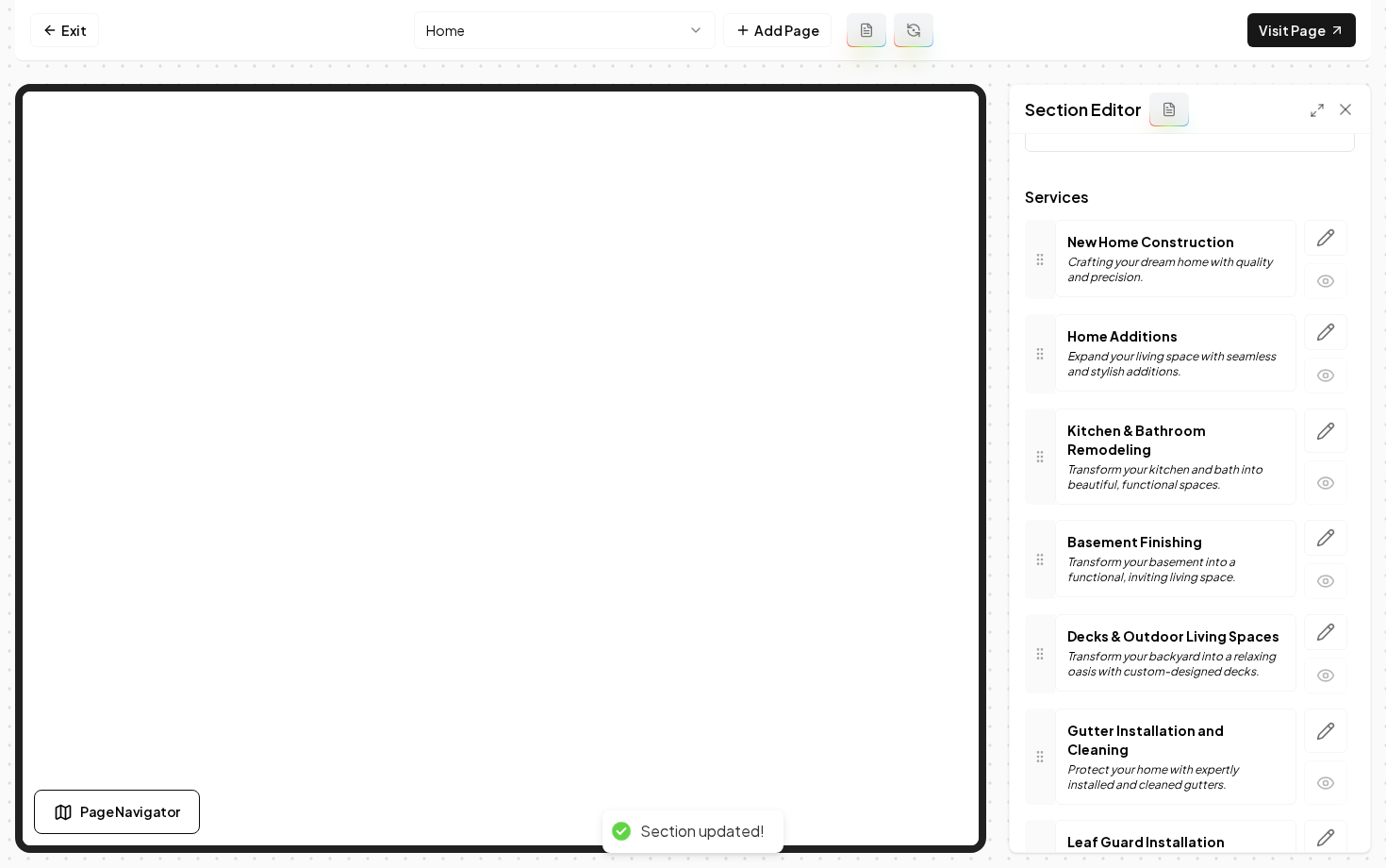
scroll to position [56, 0]
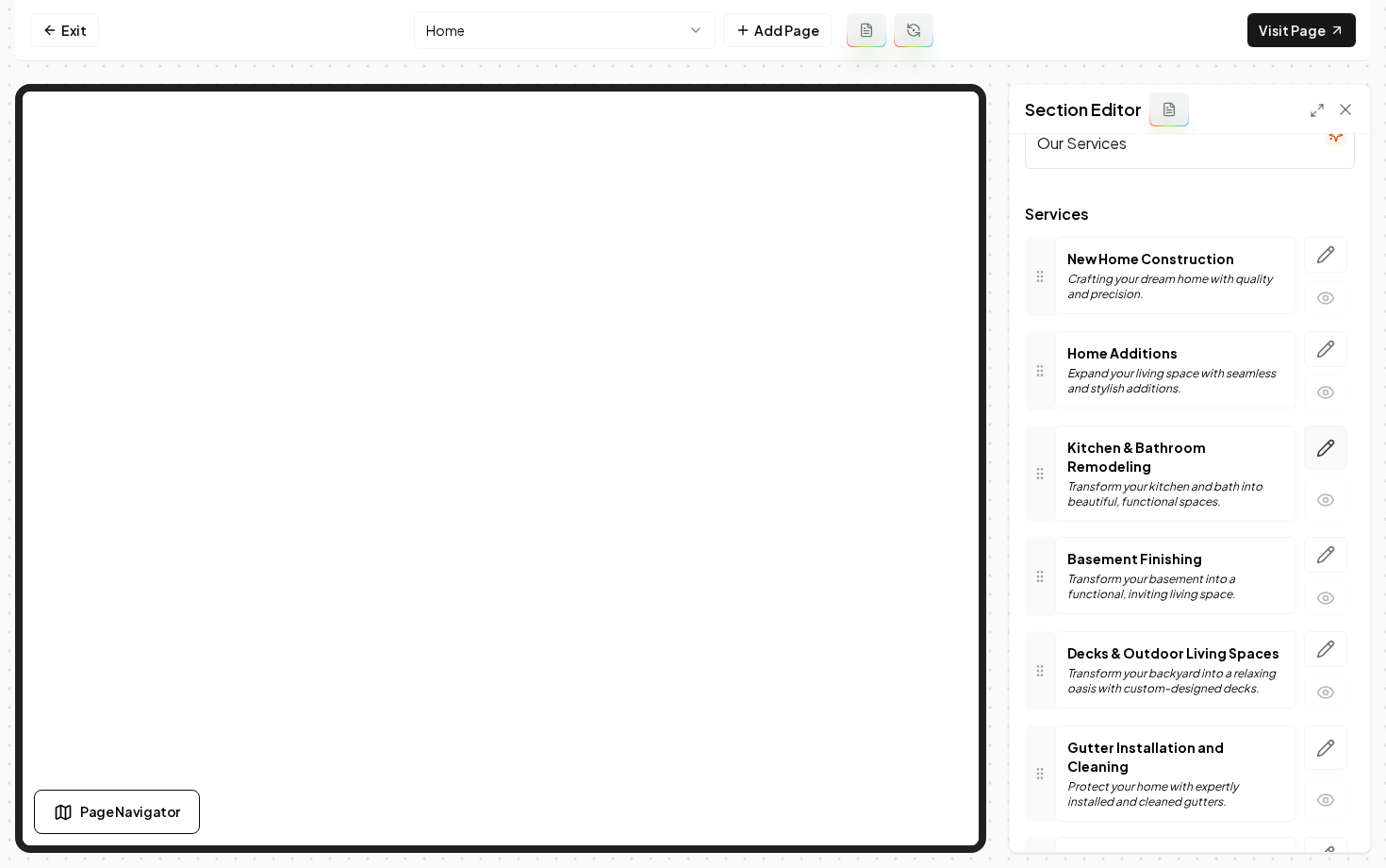
click at [1320, 451] on icon "button" at bounding box center [1326, 447] width 16 height 16
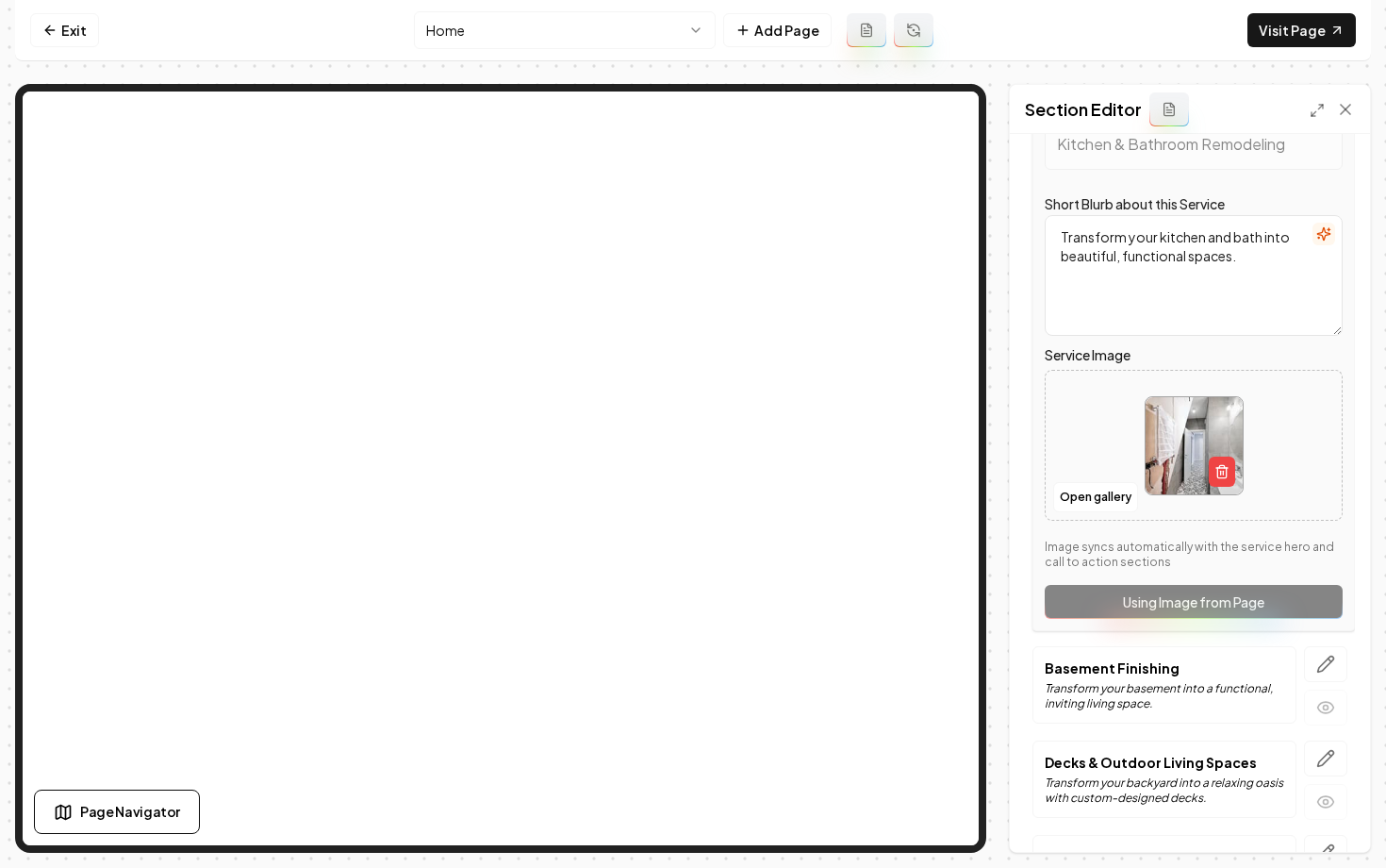
scroll to position [0, 0]
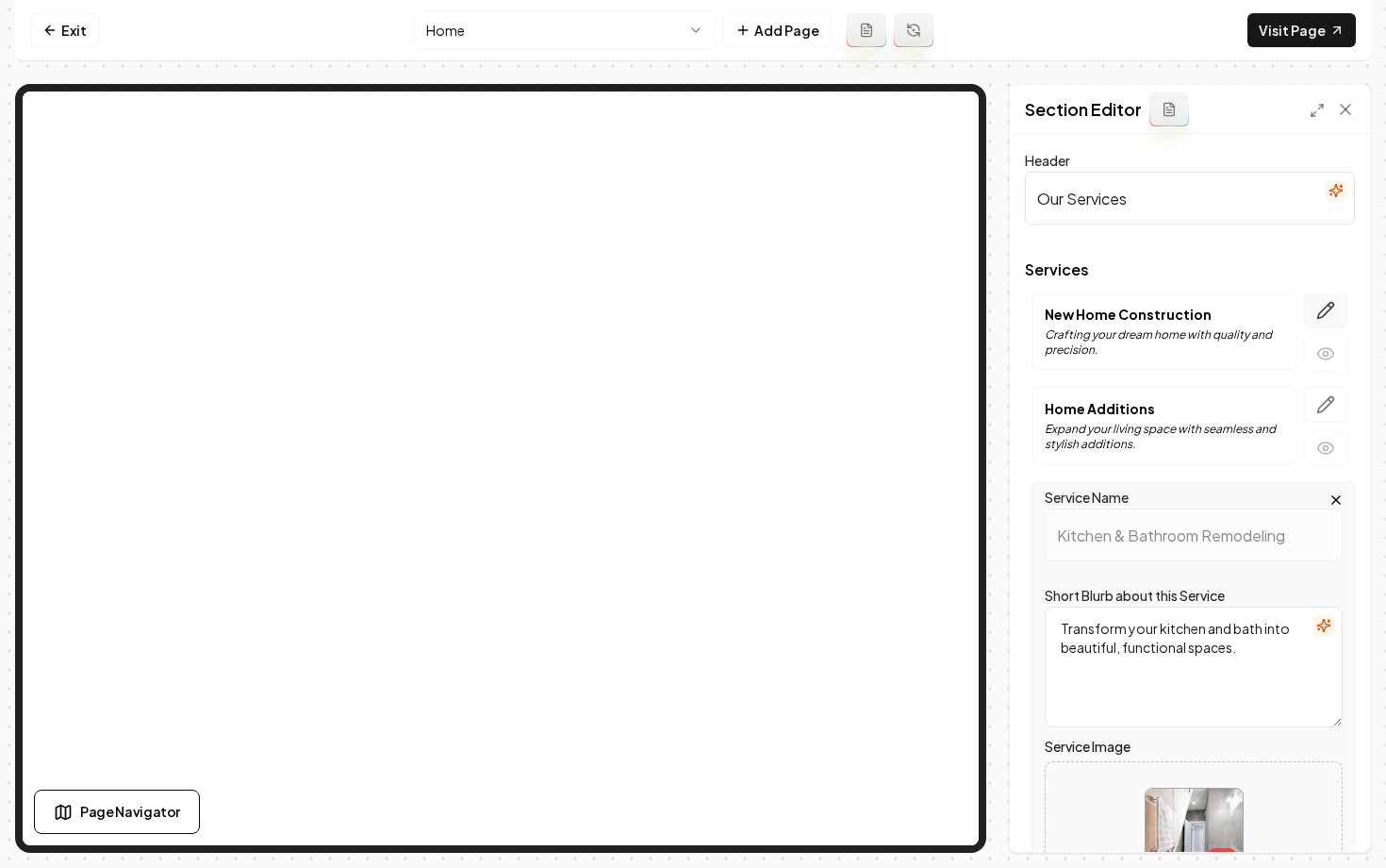
click at [1318, 317] on icon "button" at bounding box center [1326, 310] width 16 height 16
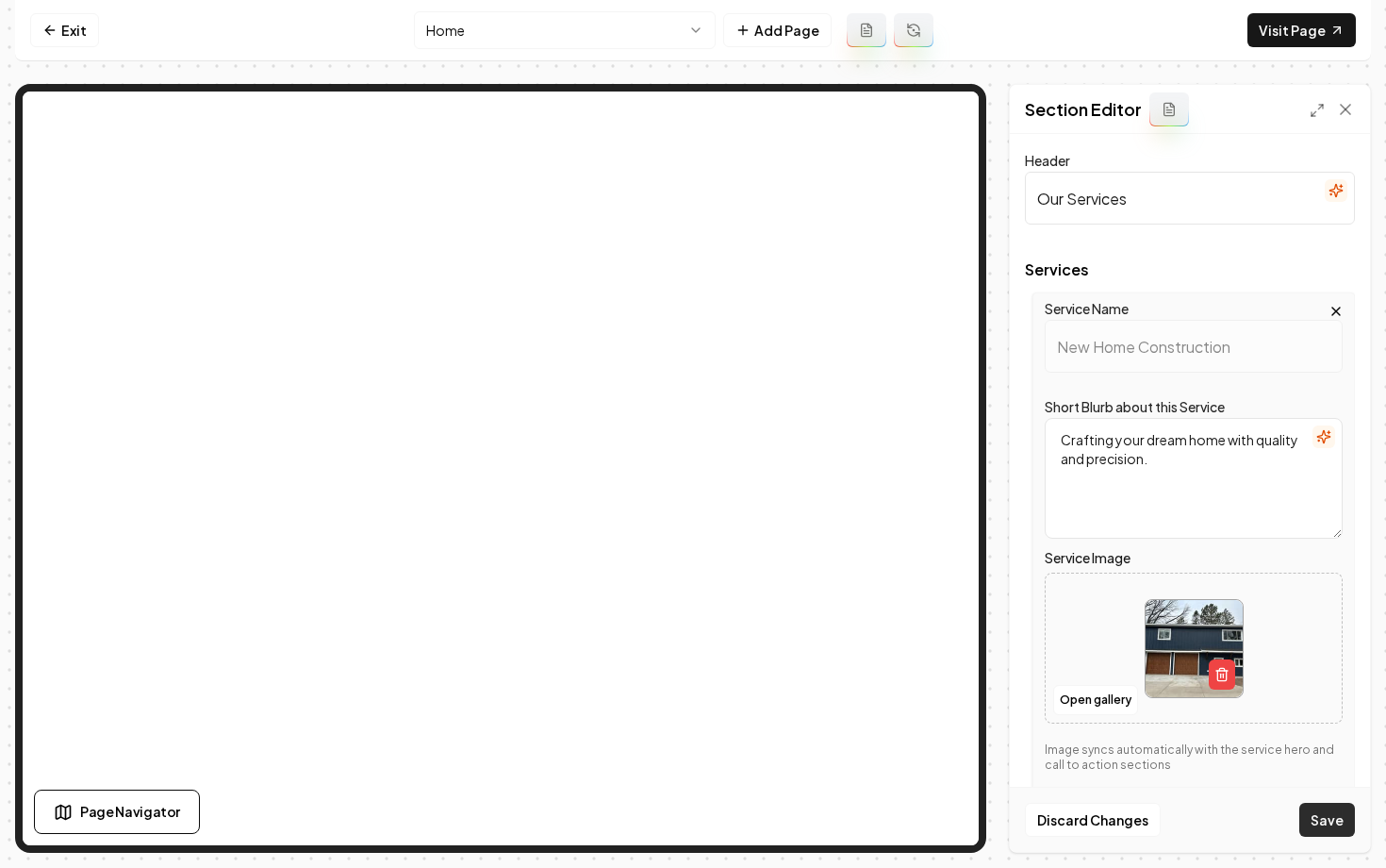
click at [1307, 814] on button "Save" at bounding box center [1327, 819] width 56 height 34
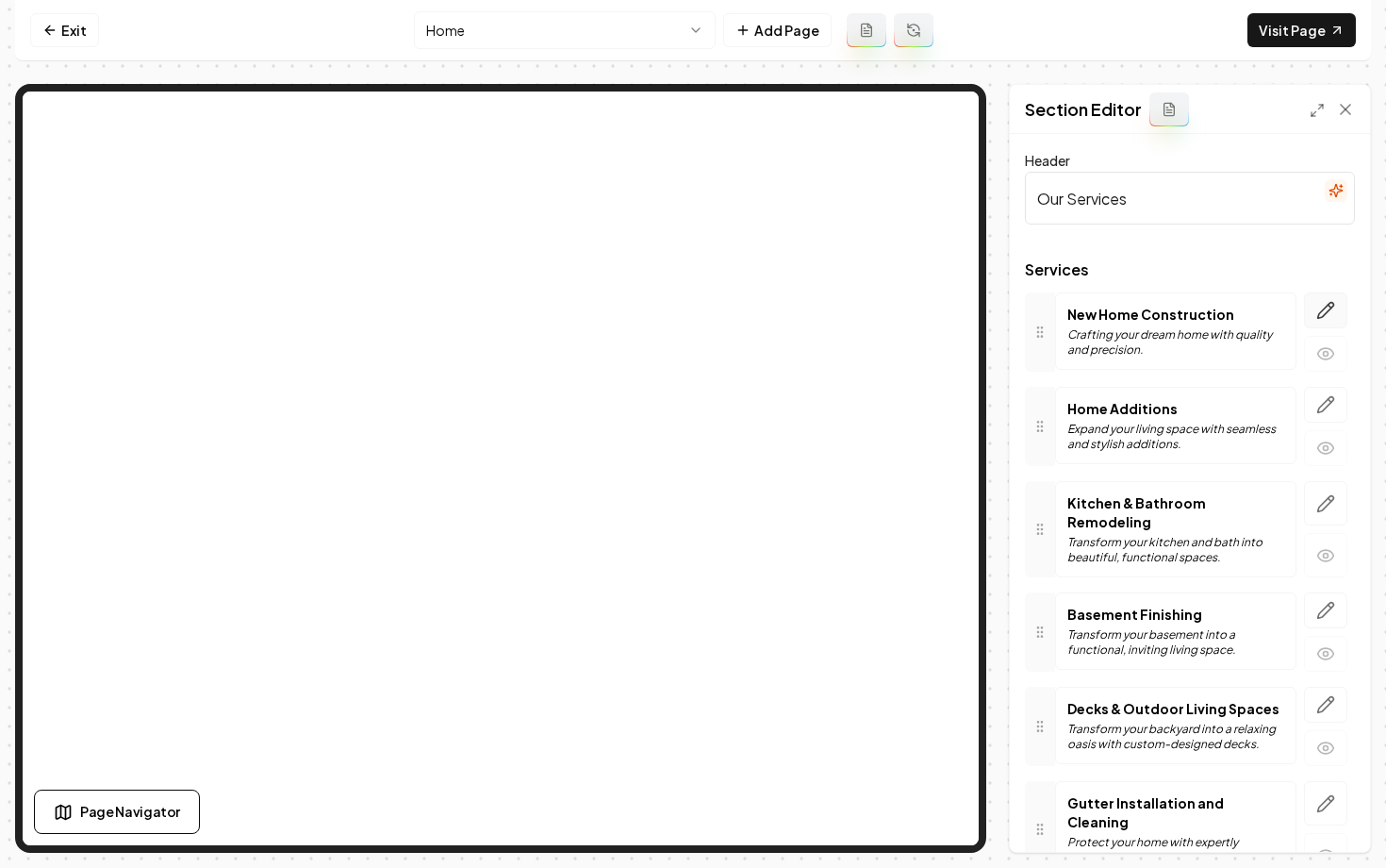
click at [1323, 316] on icon "button" at bounding box center [1326, 310] width 16 height 16
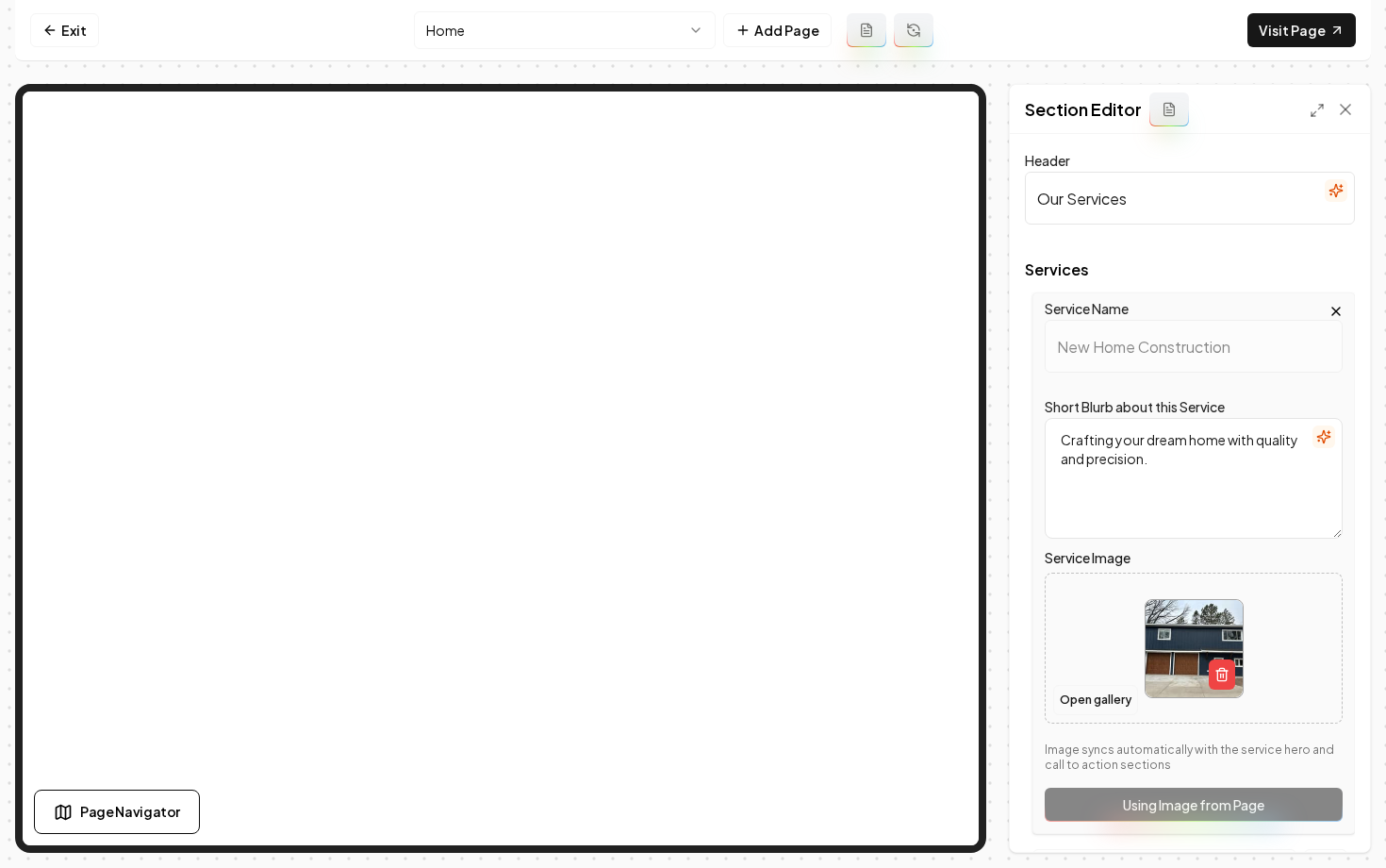
click at [1107, 708] on button "Open gallery" at bounding box center [1096, 699] width 85 height 30
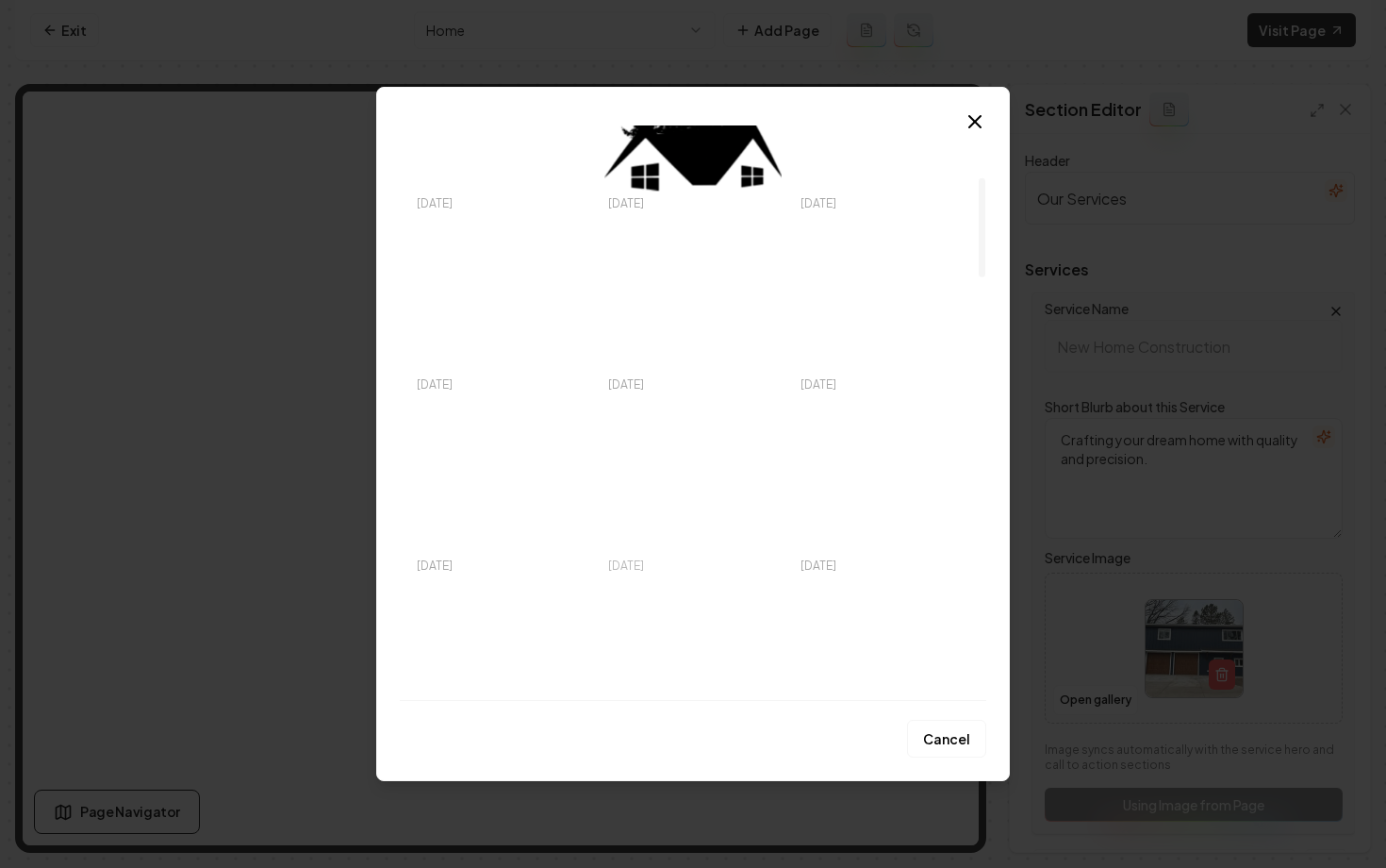
scroll to position [333, 0]
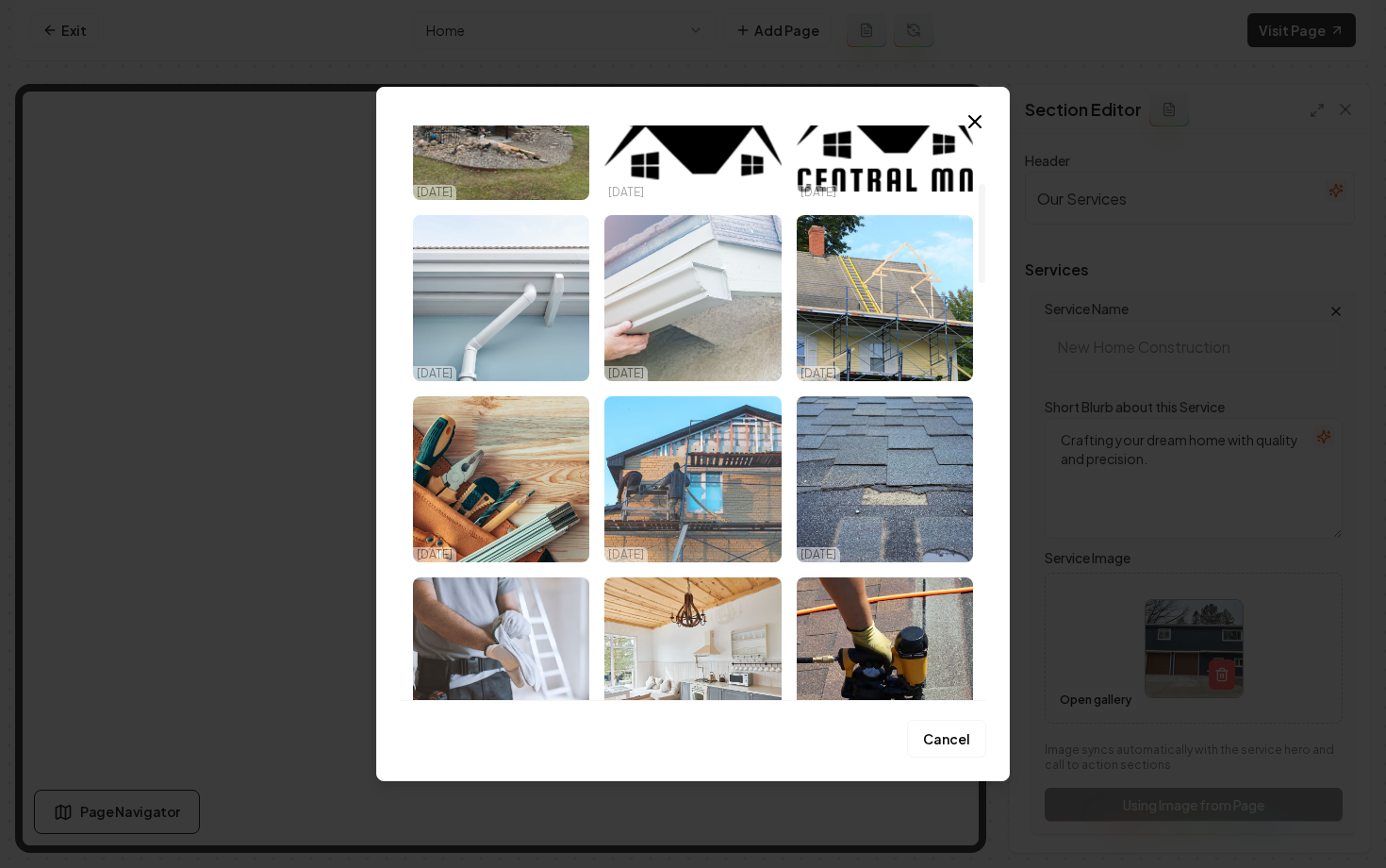
click at [693, 471] on img "Select image image_68dbedb05c7cd75eb88ecd0d.jpeg" at bounding box center [693, 479] width 177 height 166
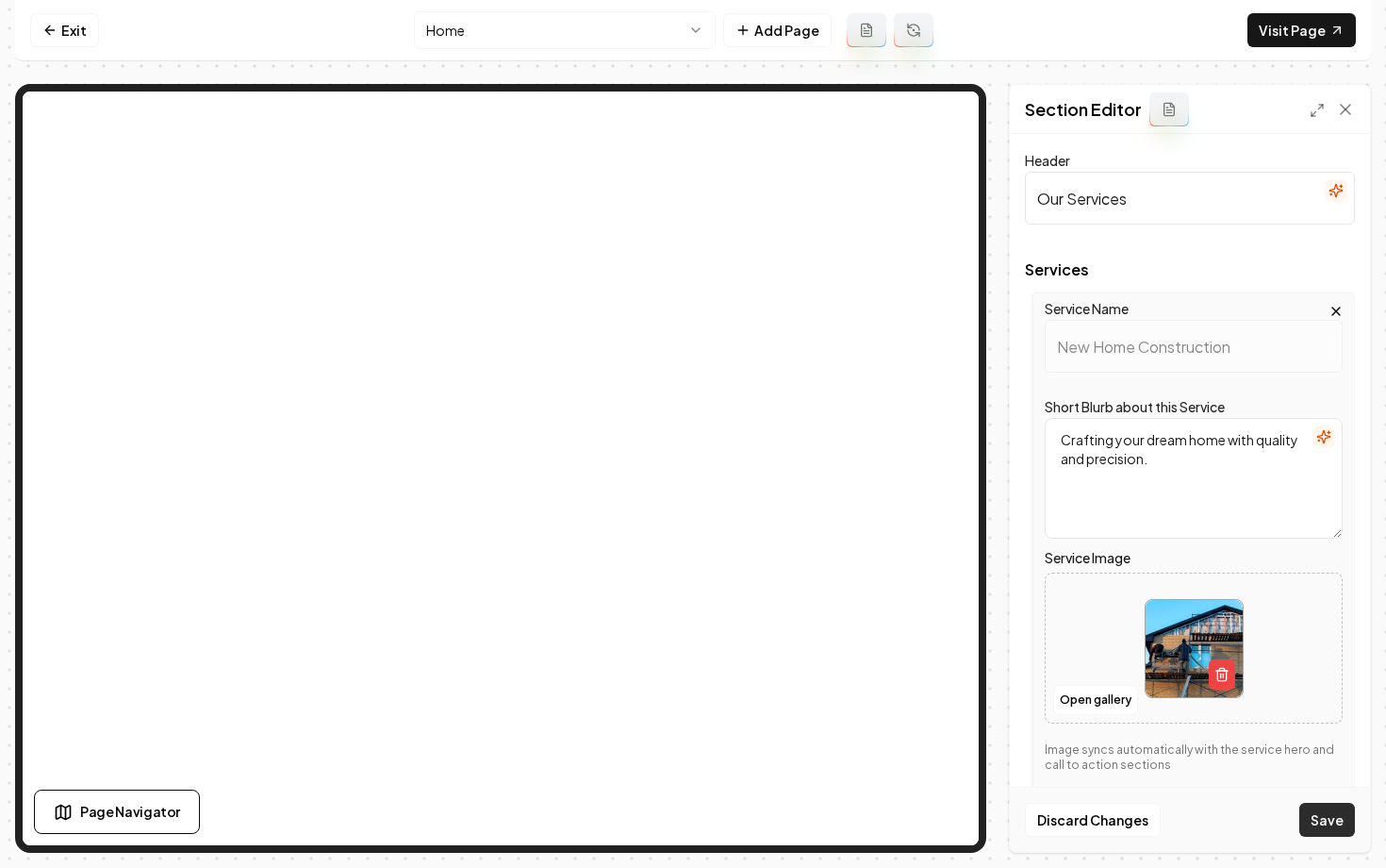
click at [1343, 816] on button "Save" at bounding box center [1327, 819] width 56 height 34
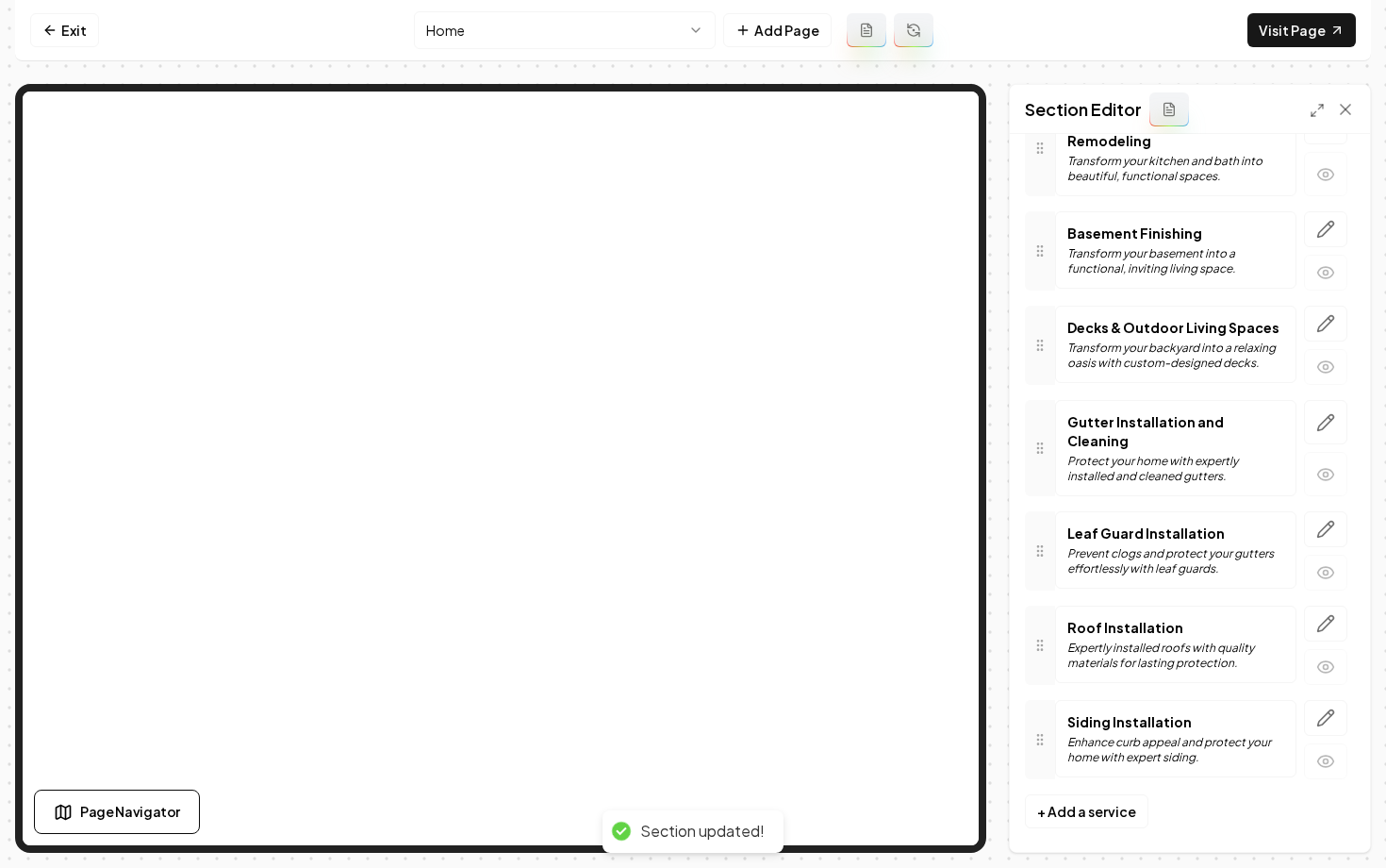
scroll to position [0, 0]
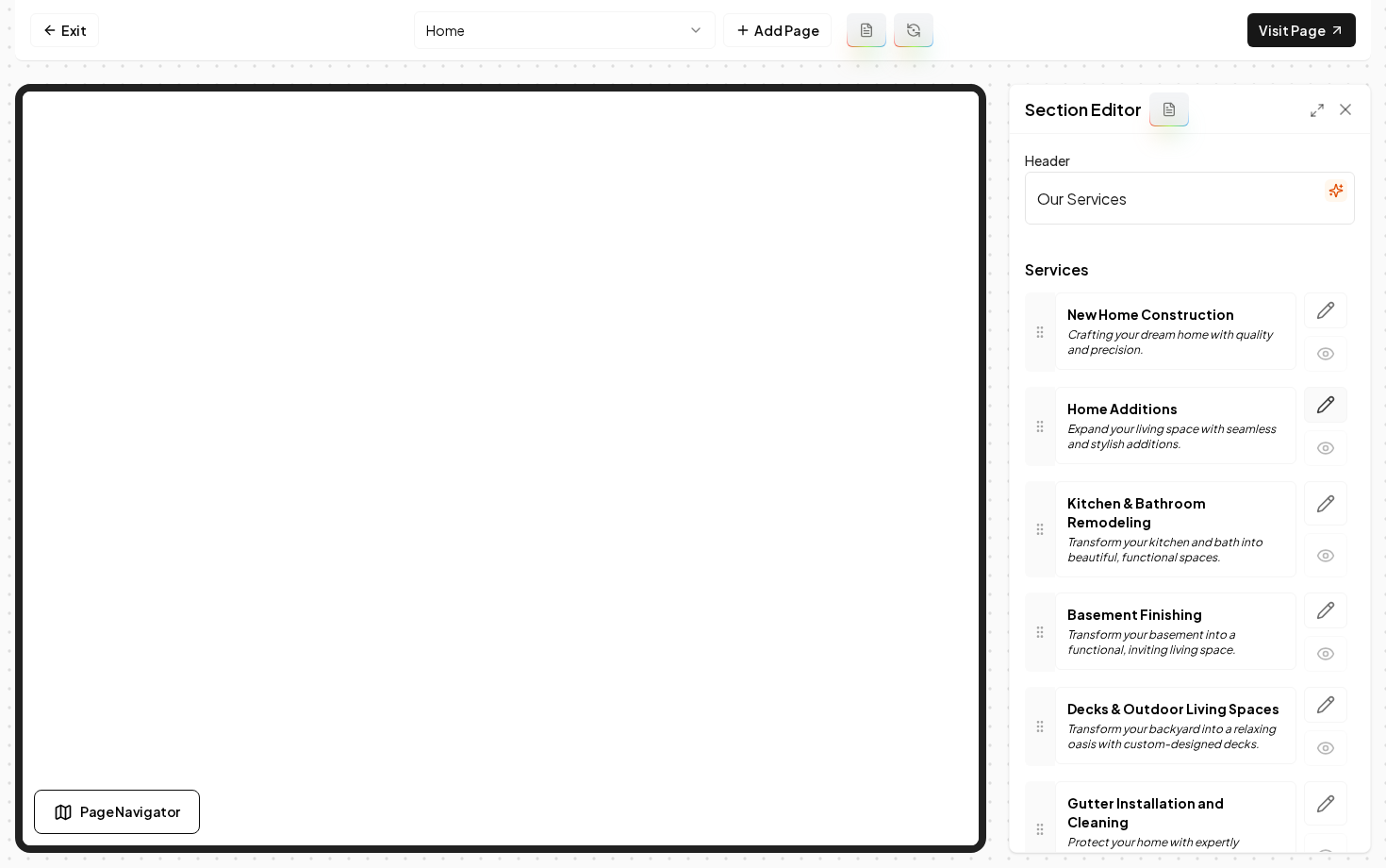
click at [1327, 408] on icon "button" at bounding box center [1325, 404] width 19 height 19
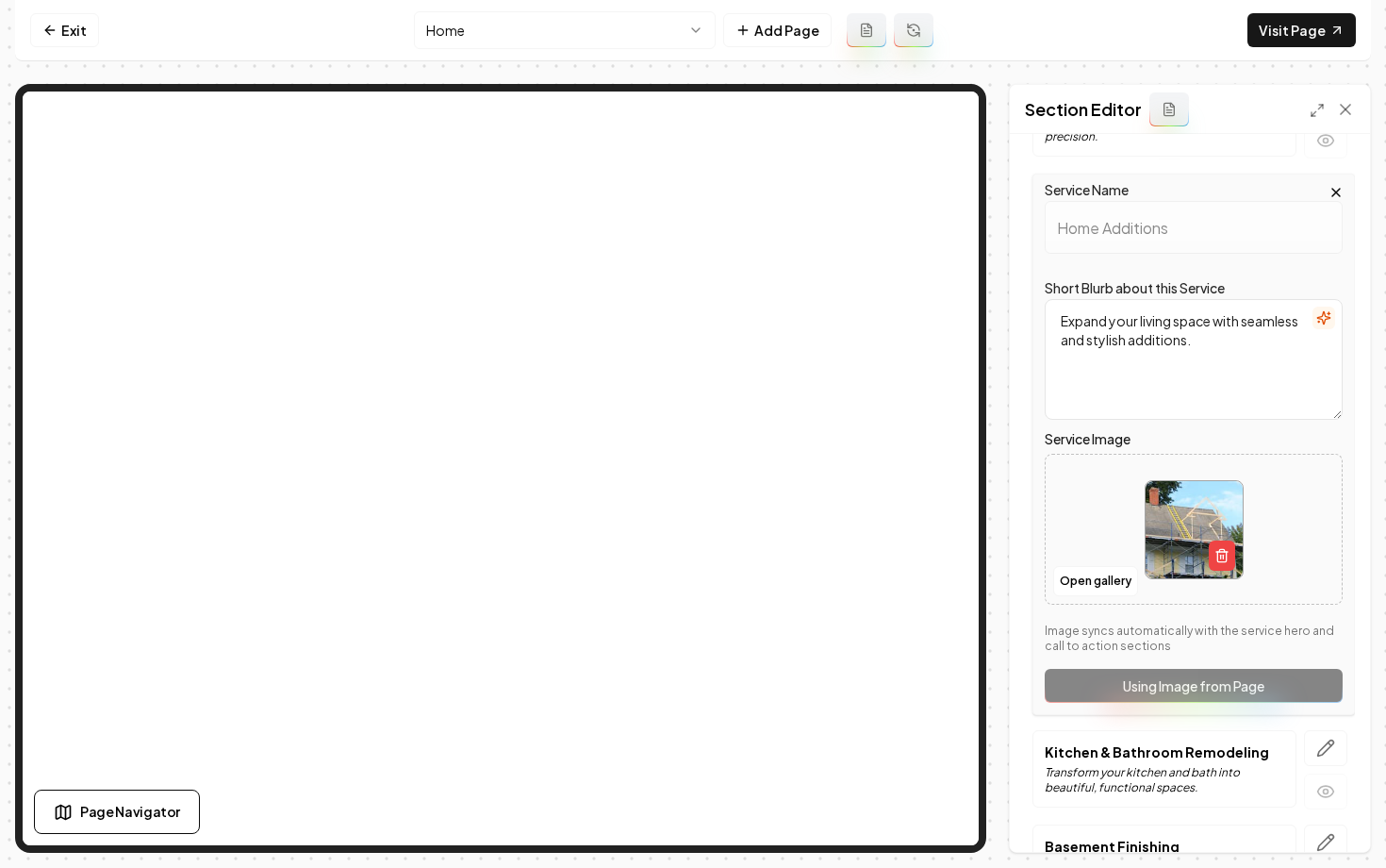
scroll to position [234, 0]
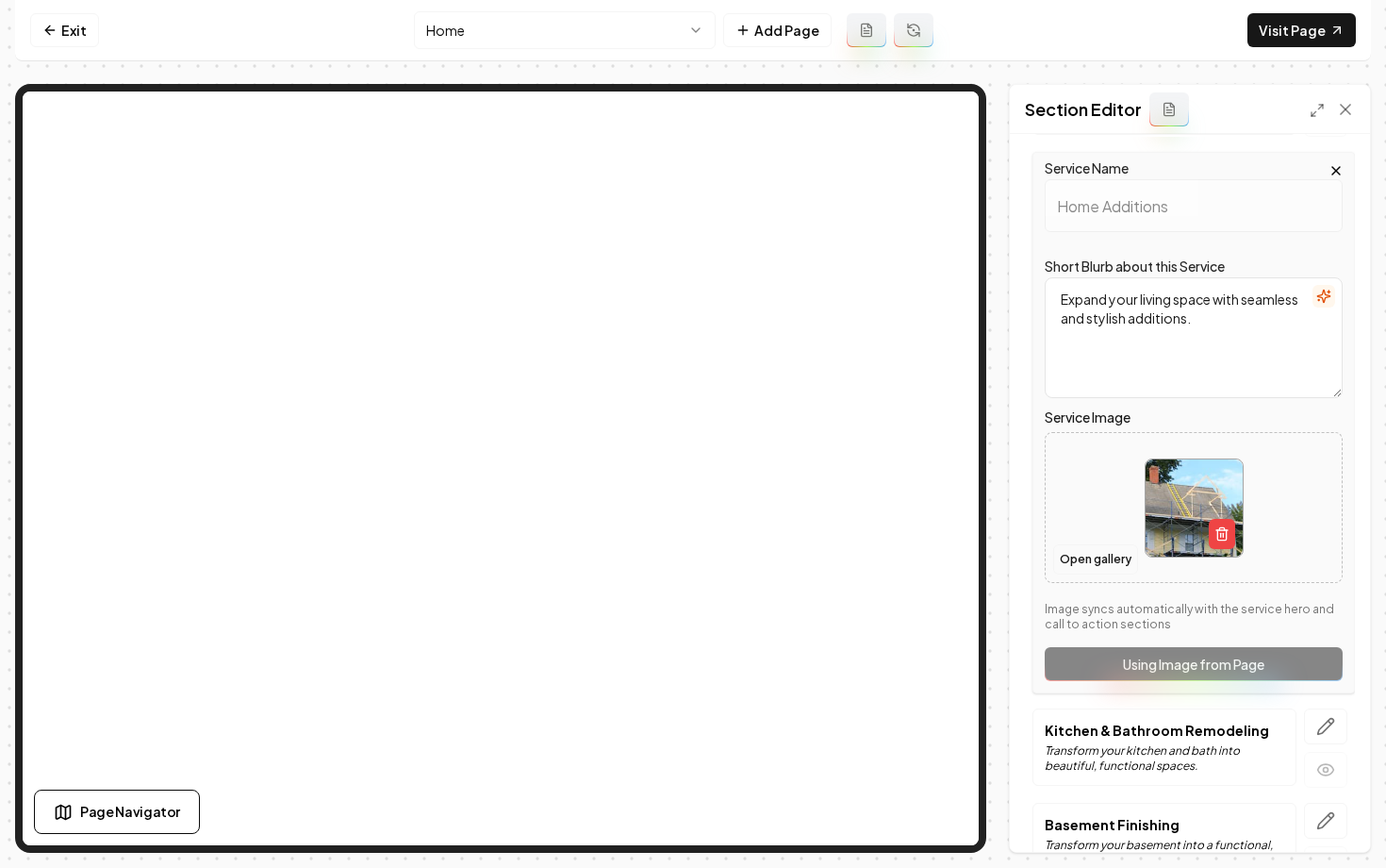
click at [1093, 566] on button "Open gallery" at bounding box center [1096, 559] width 85 height 30
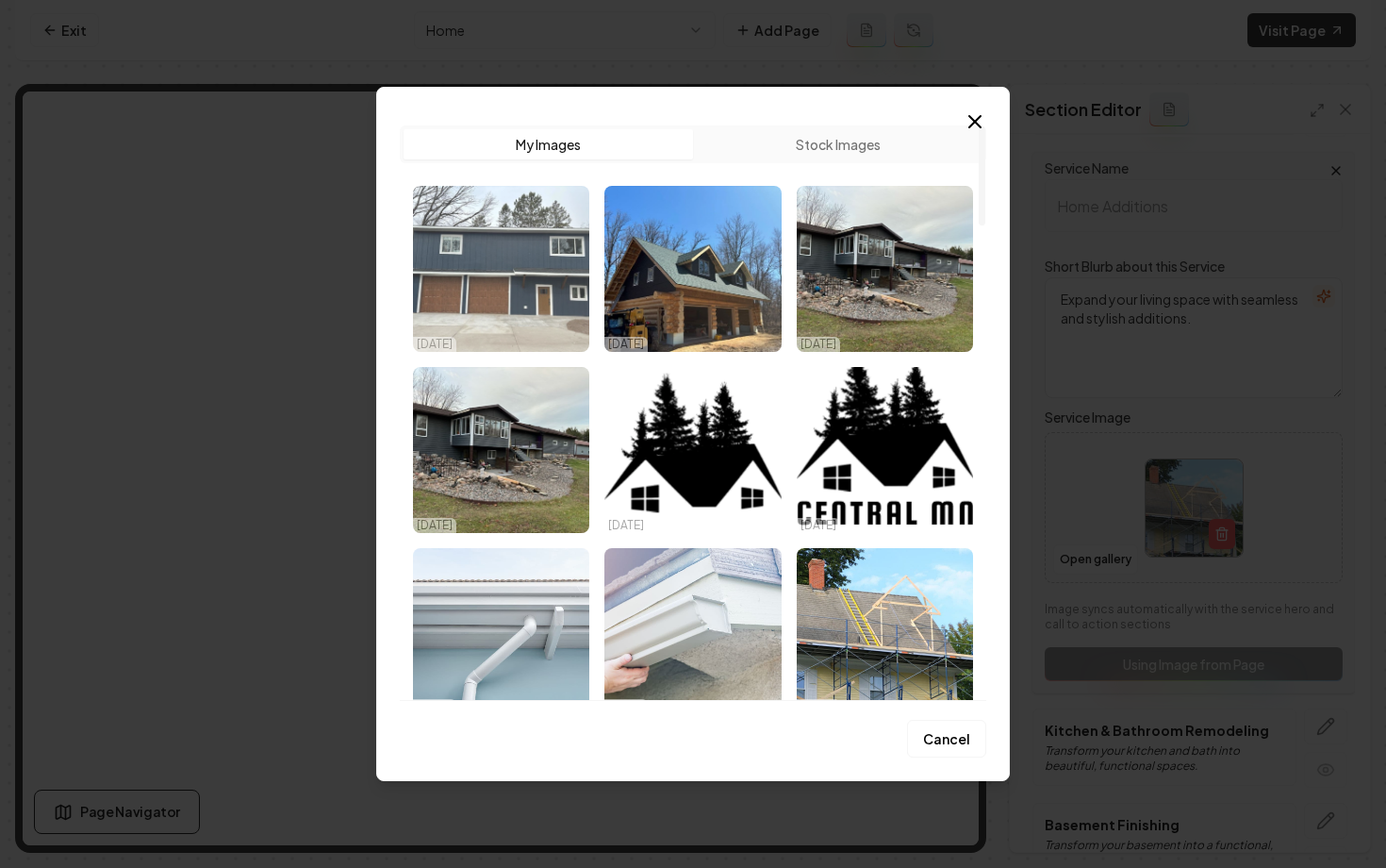
click at [467, 298] on img "Select image image_68e44eb65c7cd75eb822257e.jpeg" at bounding box center [501, 268] width 177 height 166
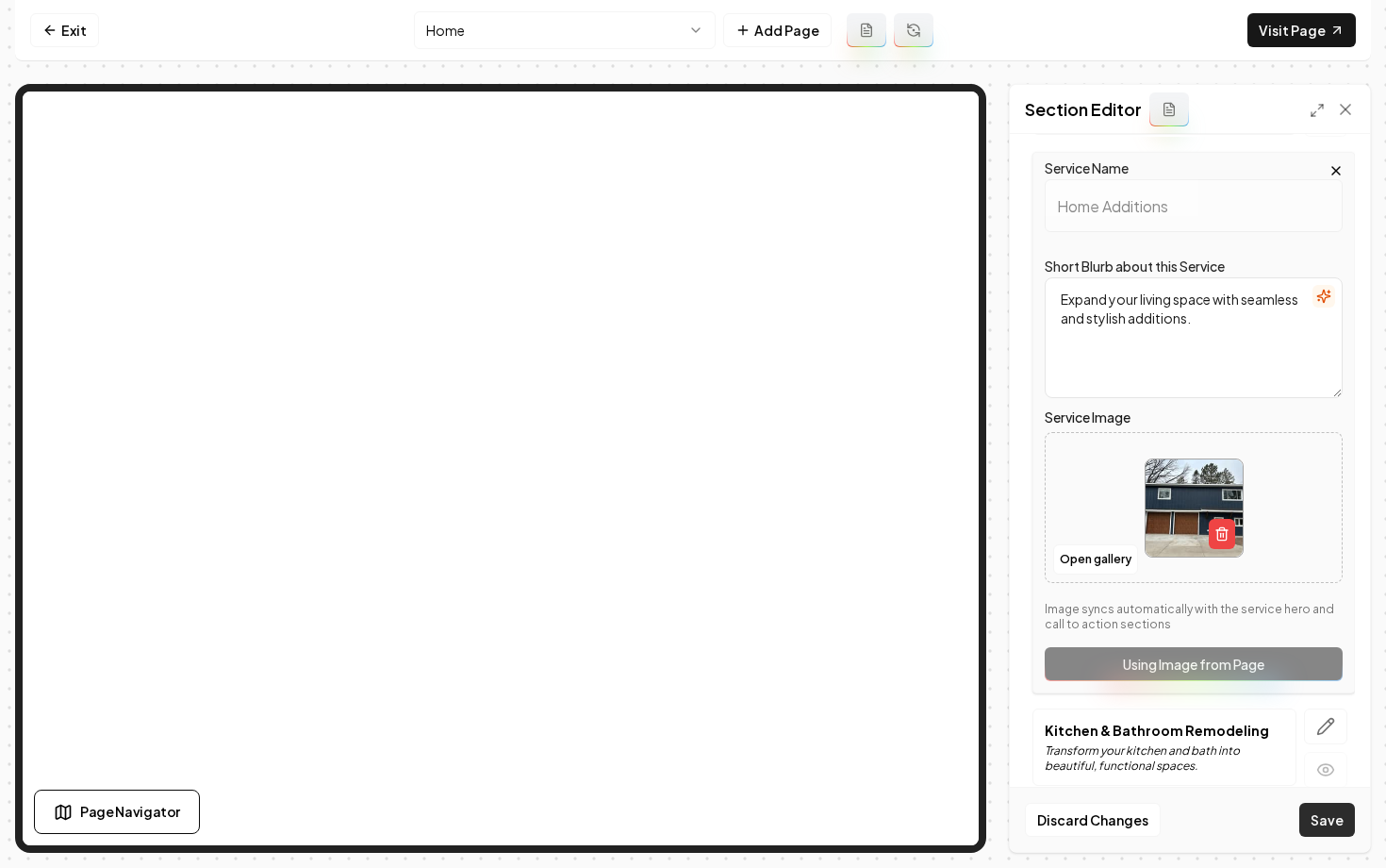
click at [1334, 817] on button "Save" at bounding box center [1327, 819] width 56 height 34
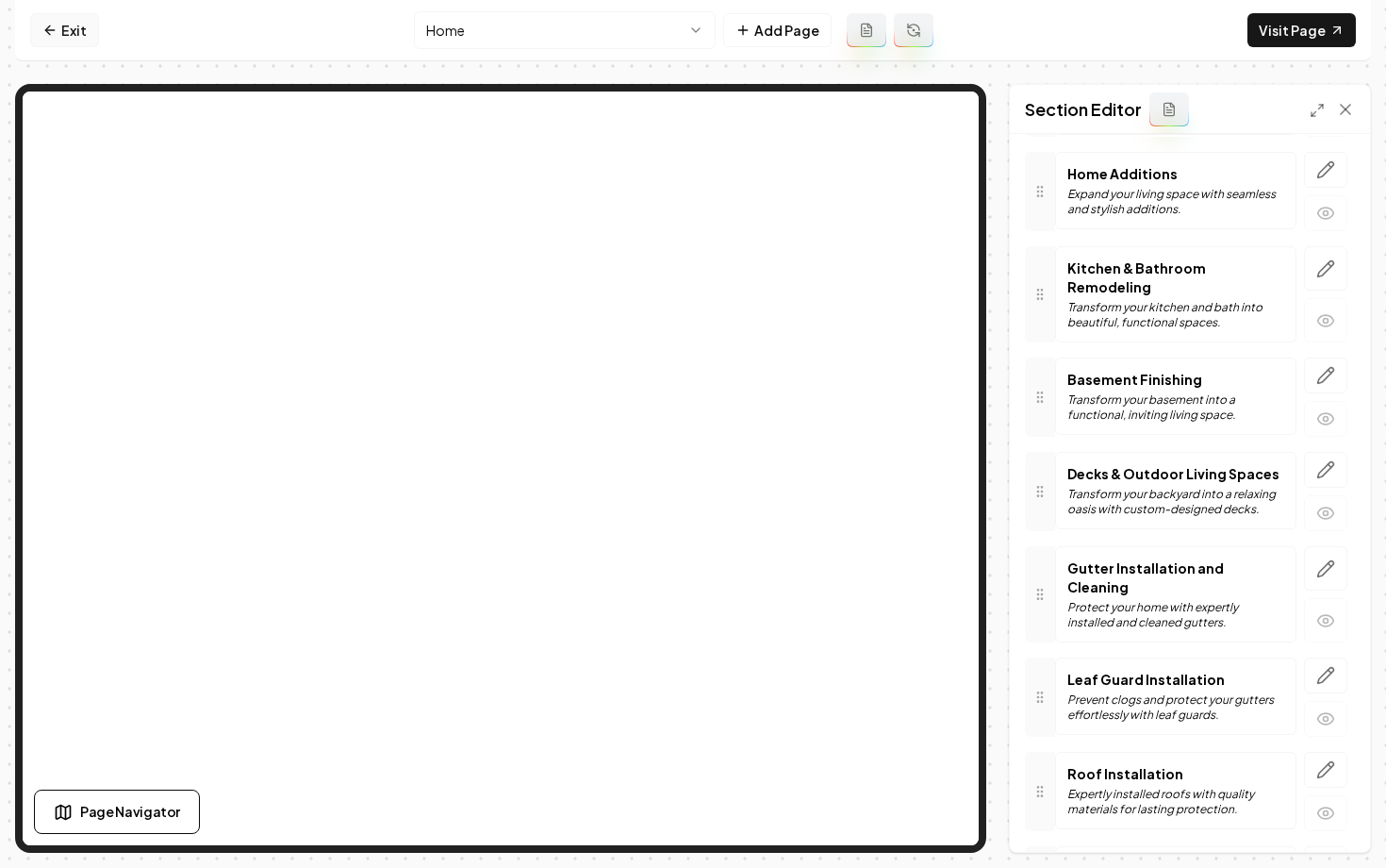
click at [68, 20] on link "Exit" at bounding box center [64, 30] width 69 height 34
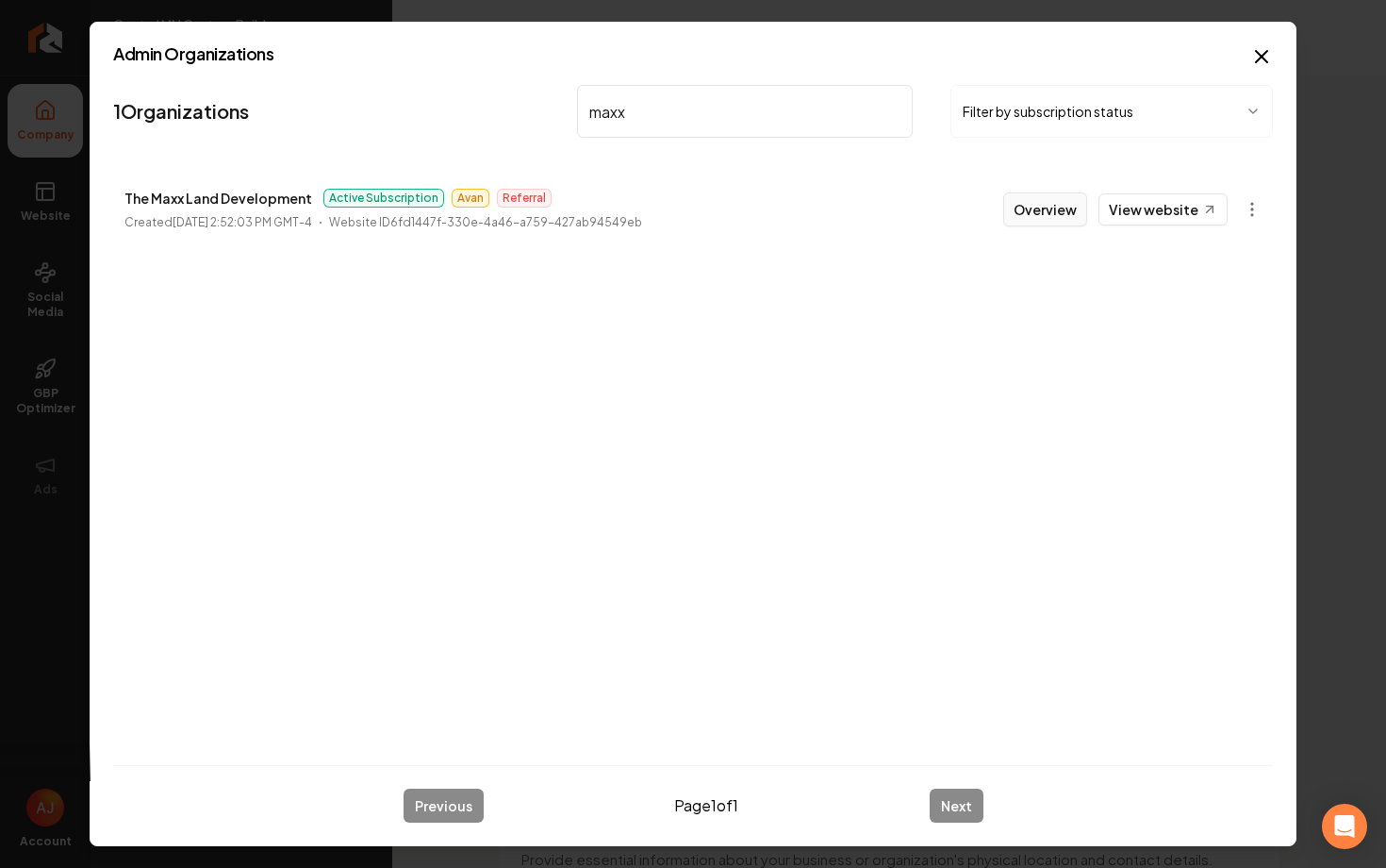
type input "maxx"
click at [1064, 216] on button "Overview" at bounding box center [1046, 210] width 84 height 34
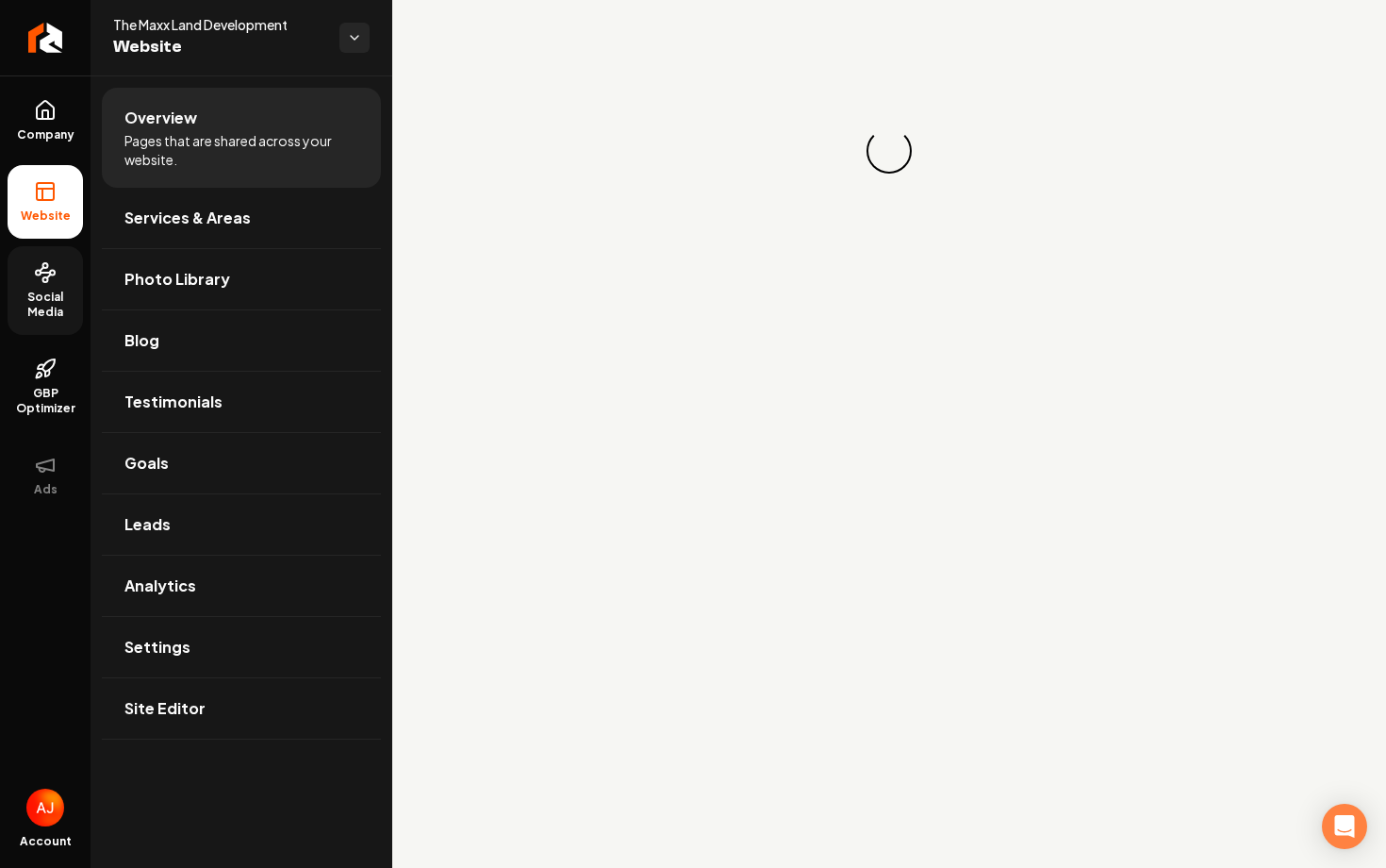
click at [38, 287] on link "Social Media" at bounding box center [46, 290] width 76 height 89
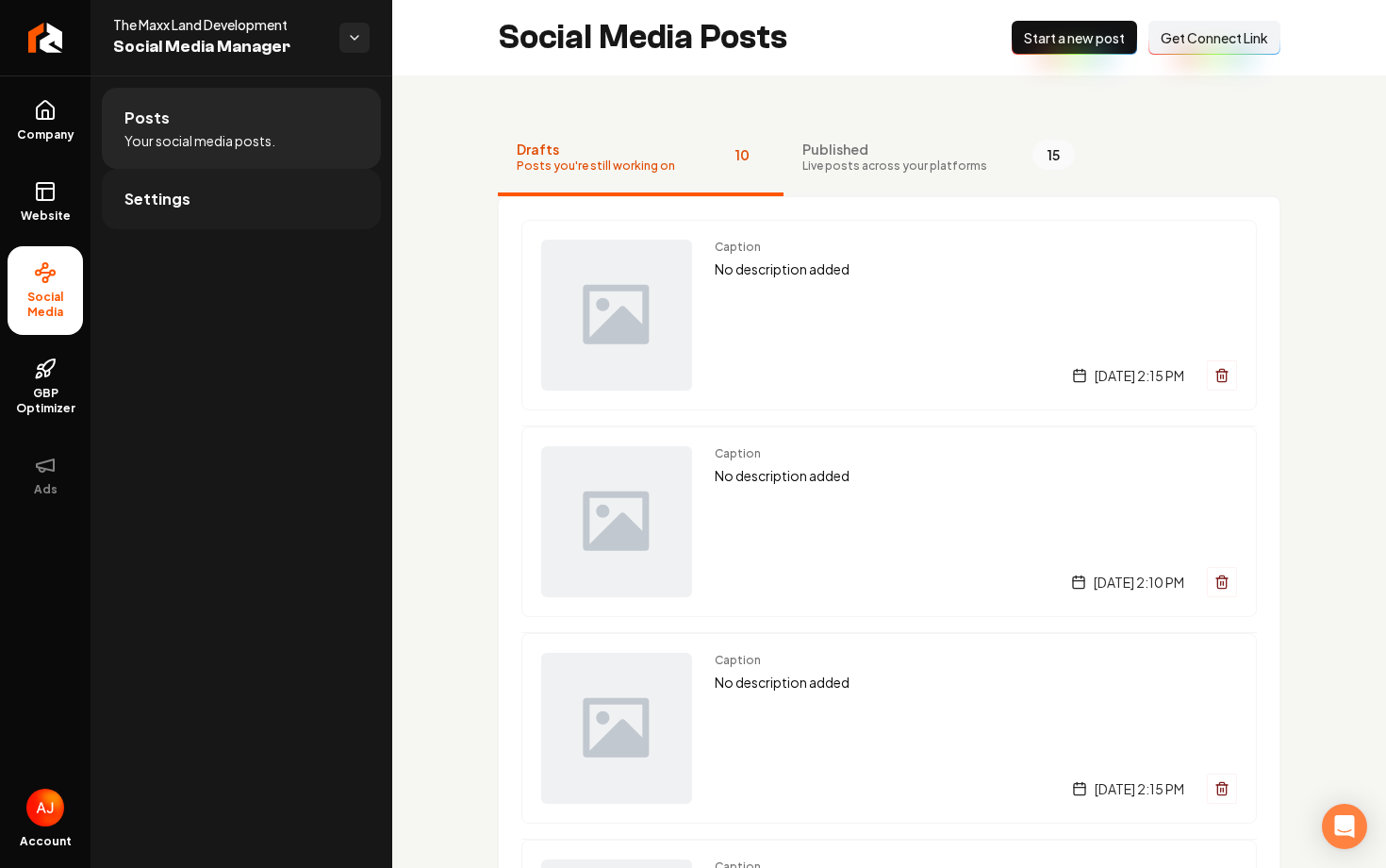
click at [285, 186] on link "Settings" at bounding box center [241, 199] width 279 height 60
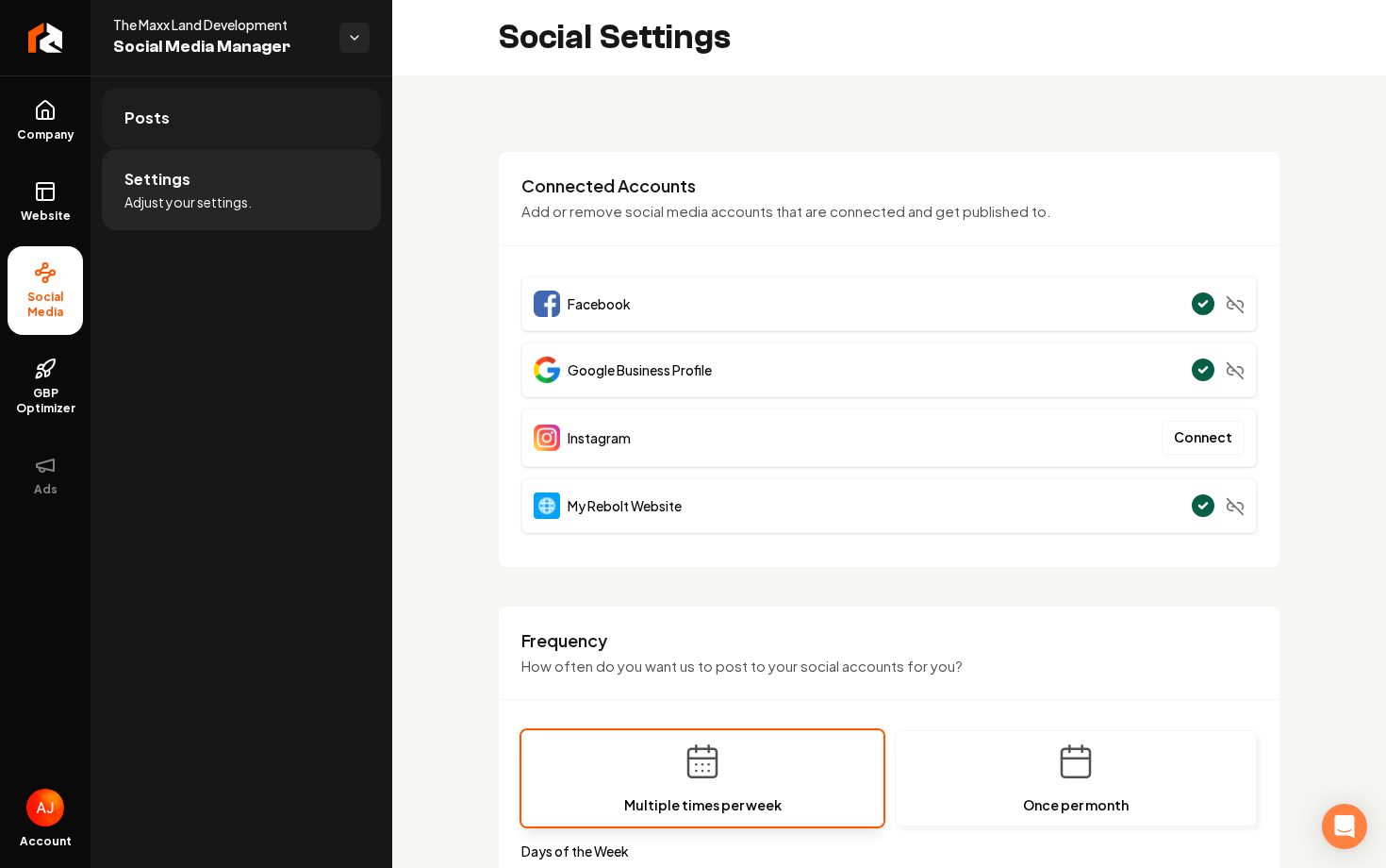
click at [271, 104] on link "Posts" at bounding box center [241, 118] width 279 height 60
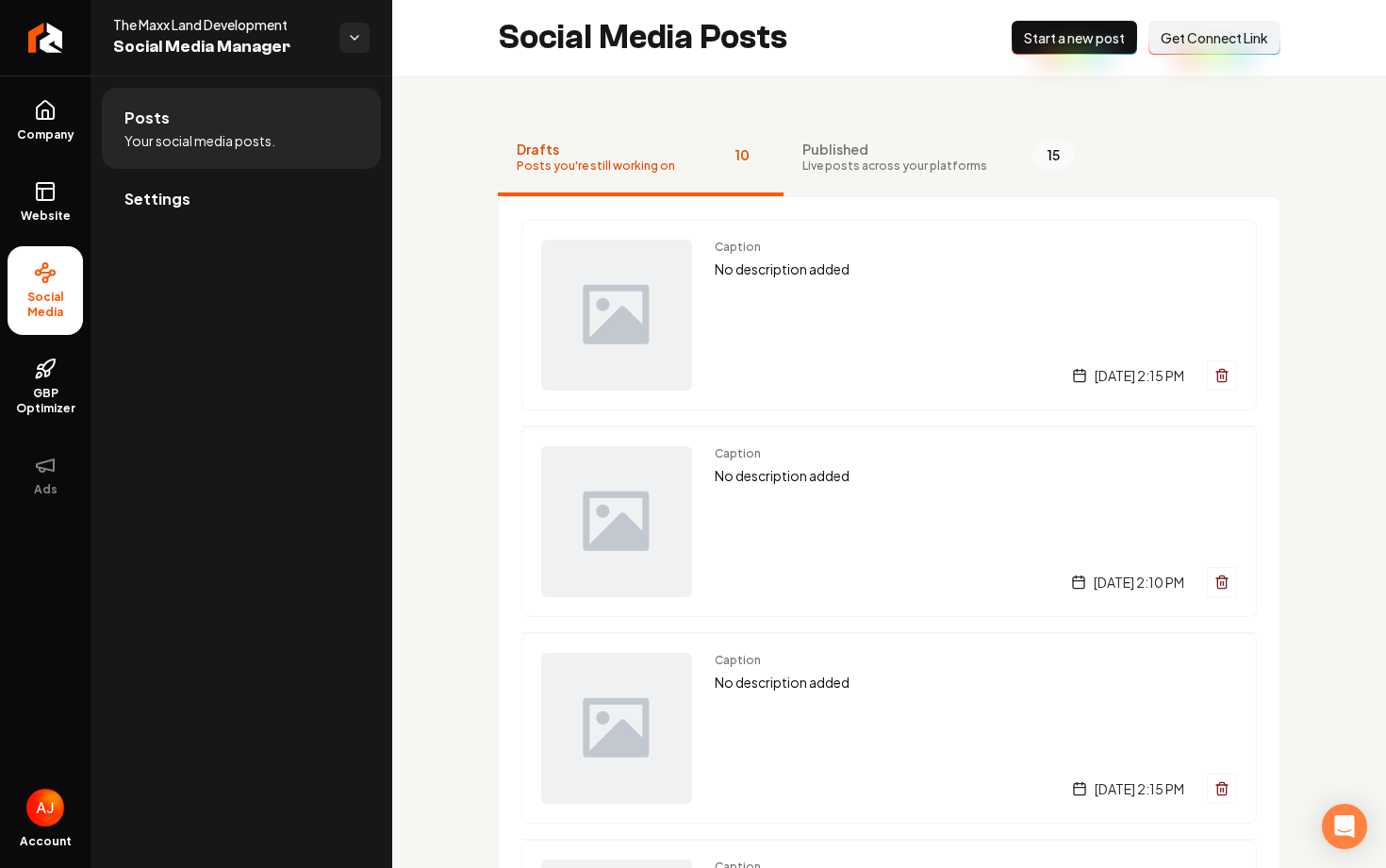
click at [1189, 45] on span "Get Connect Link" at bounding box center [1215, 37] width 108 height 19
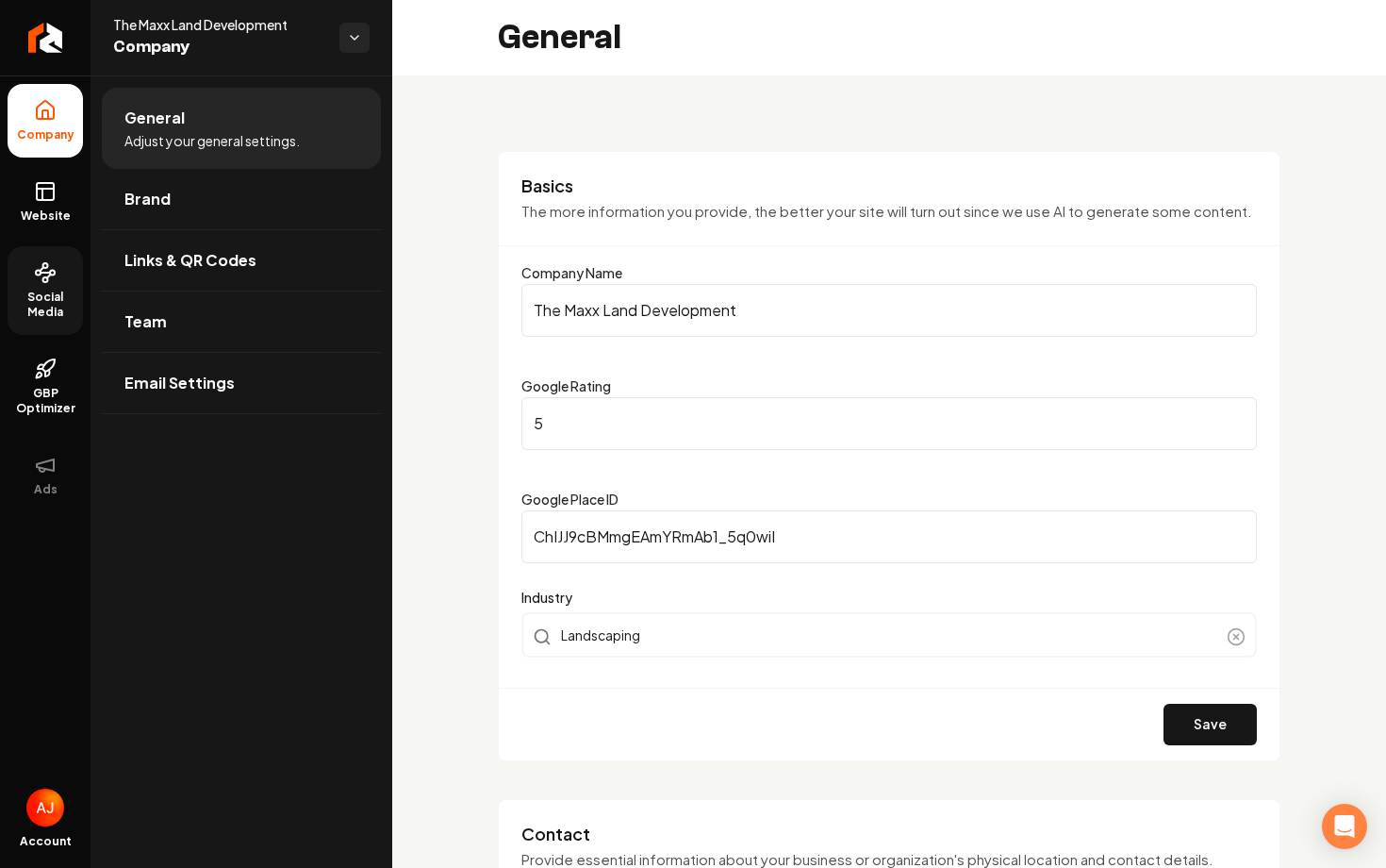
scroll to position [849, 0]
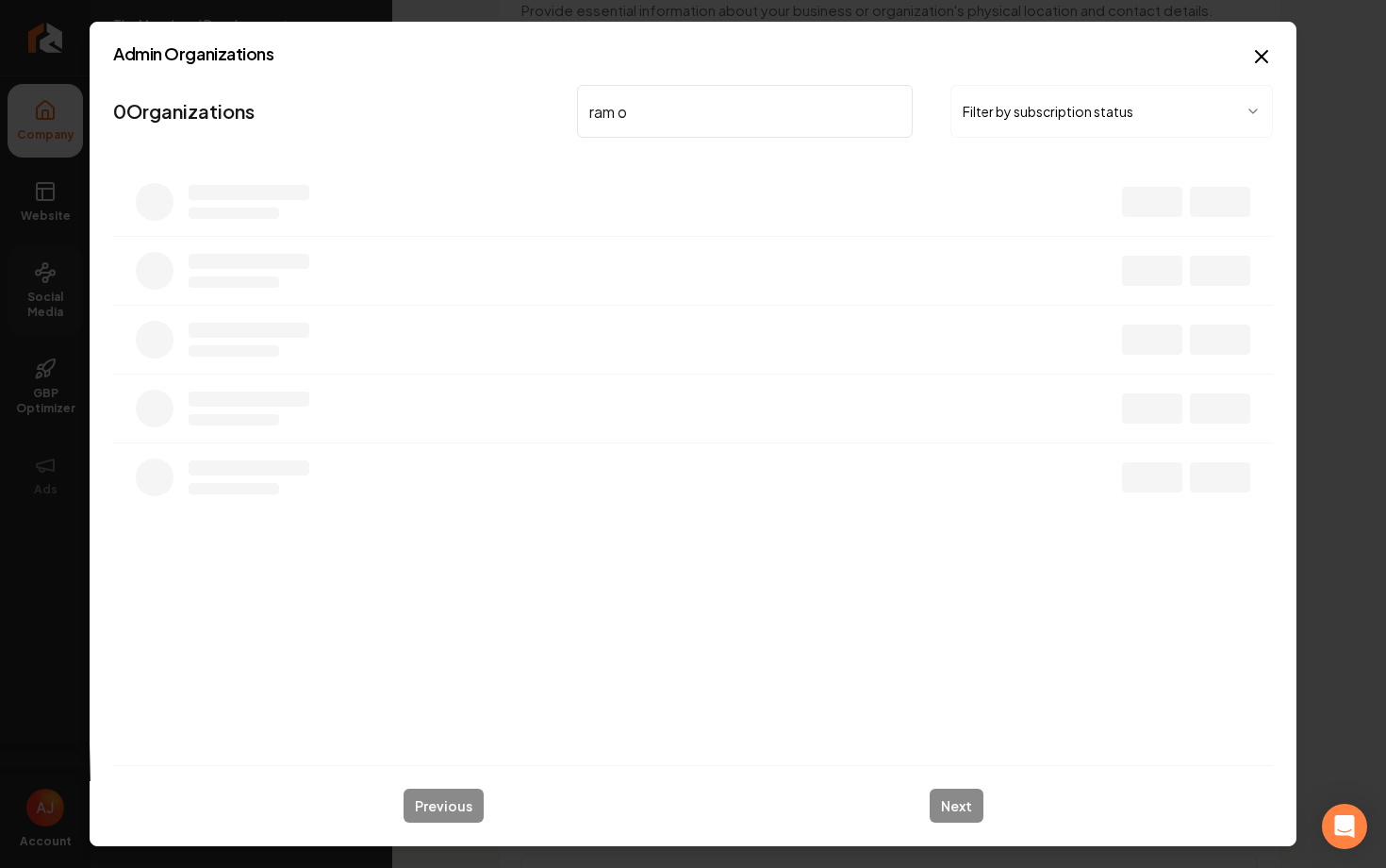
type input "ram ou"
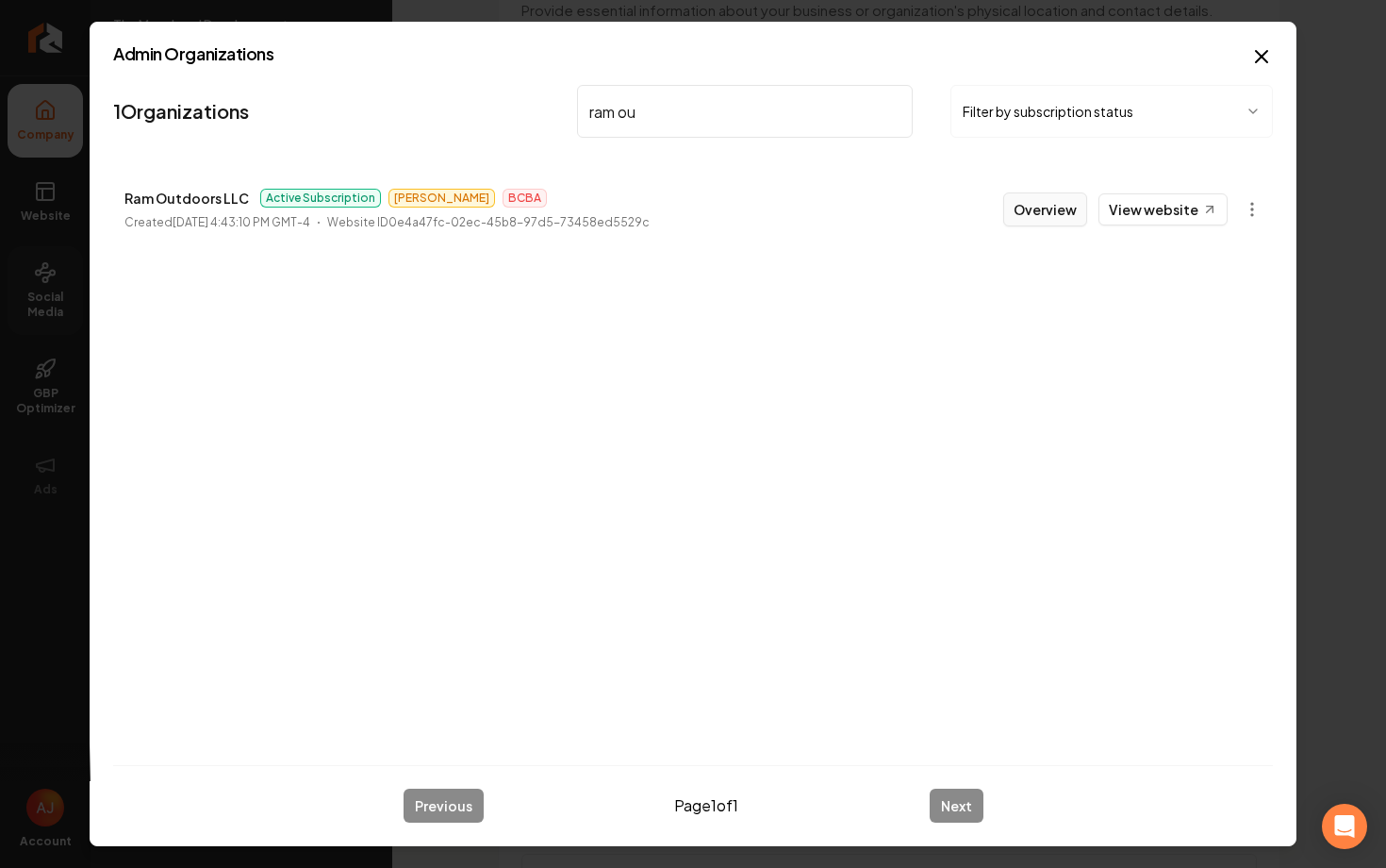
click at [1031, 220] on button "Overview" at bounding box center [1046, 210] width 84 height 34
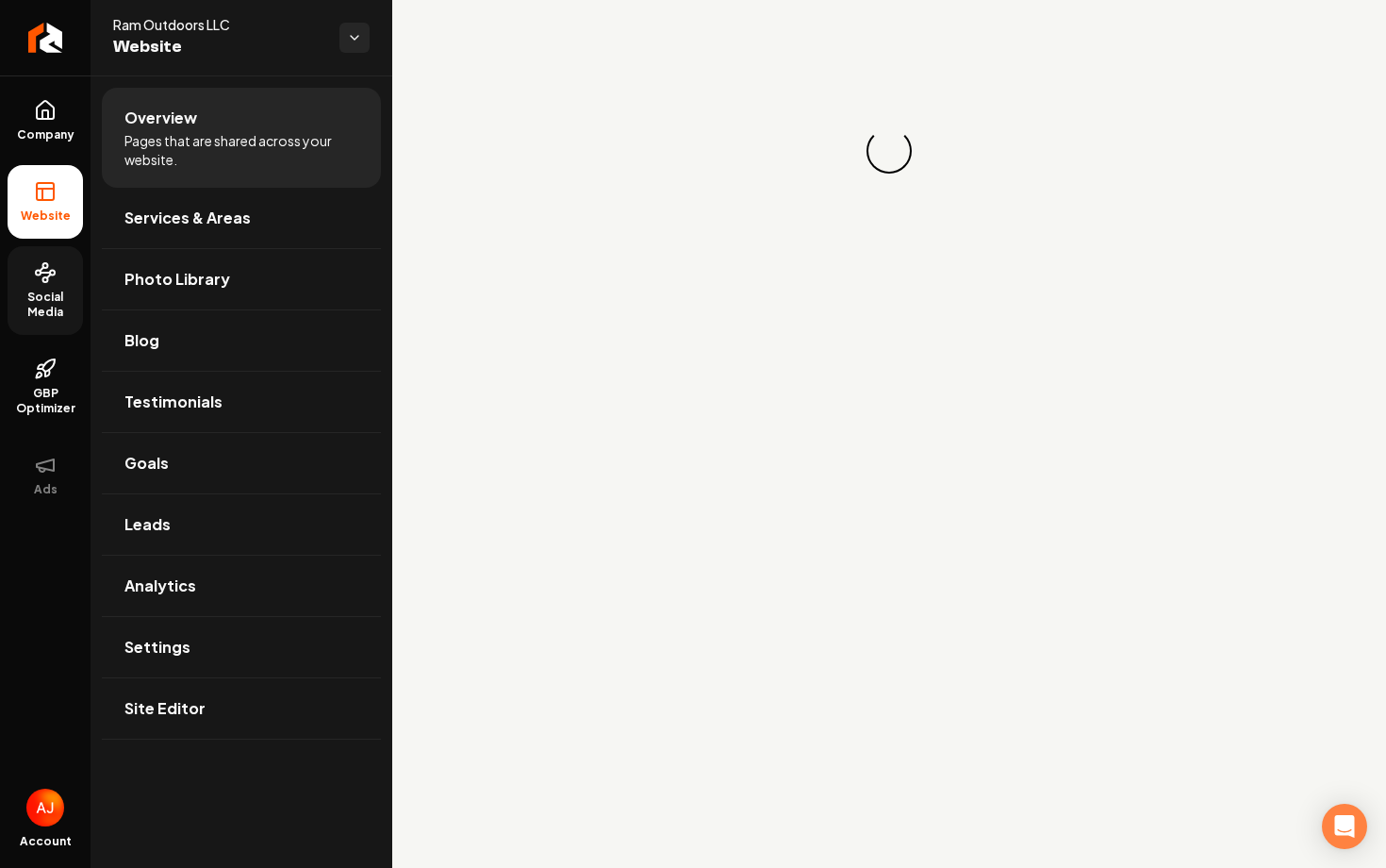
click at [49, 284] on link "Social Media" at bounding box center [46, 290] width 76 height 89
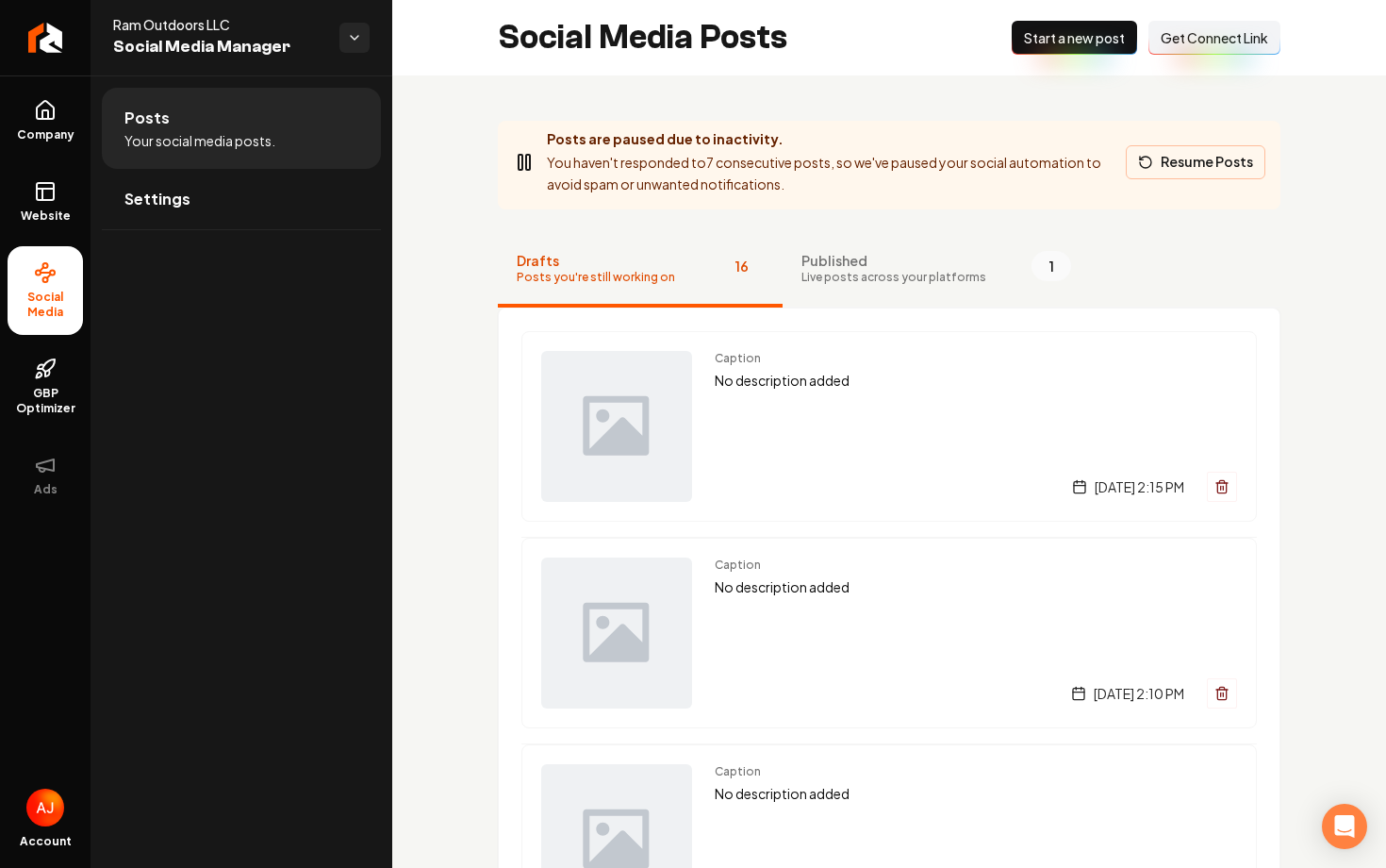
click at [1181, 164] on button "Resume Posts" at bounding box center [1196, 163] width 140 height 34
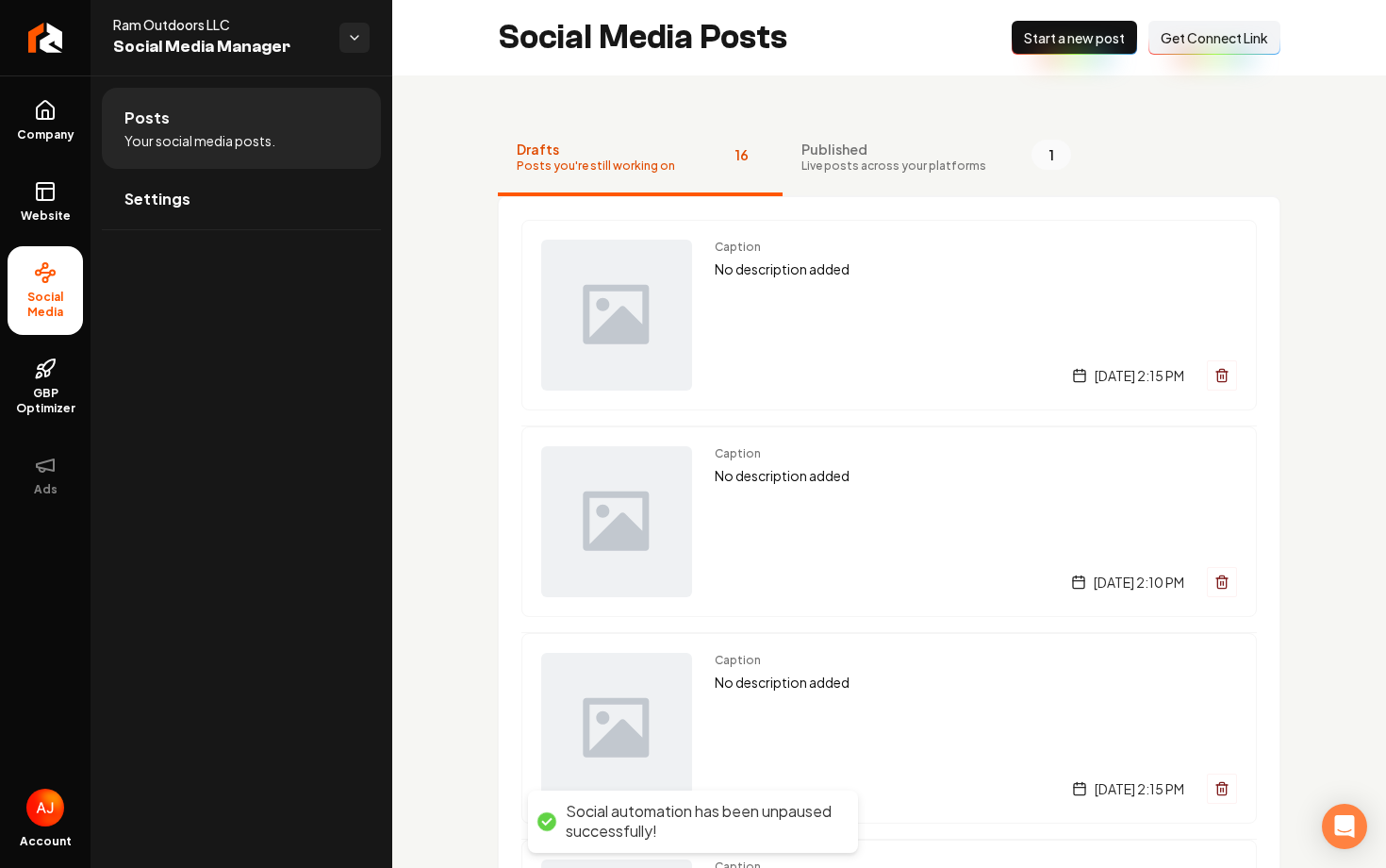
click at [1046, 46] on span "Start a new post" at bounding box center [1074, 37] width 101 height 19
